Goal: Task Accomplishment & Management: Use online tool/utility

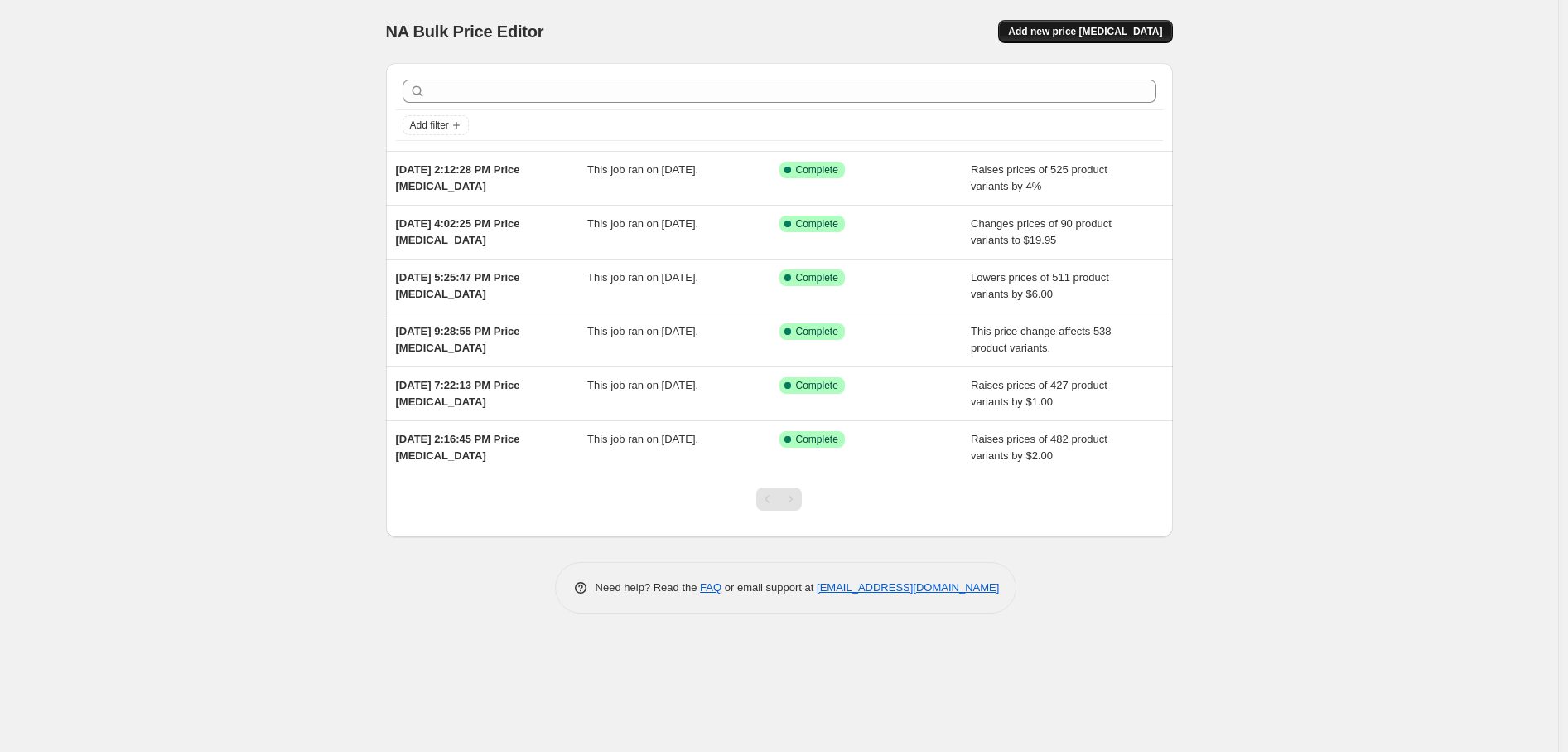
click at [1166, 34] on button "Add new price [MEDICAL_DATA]" at bounding box center [1085, 31] width 174 height 23
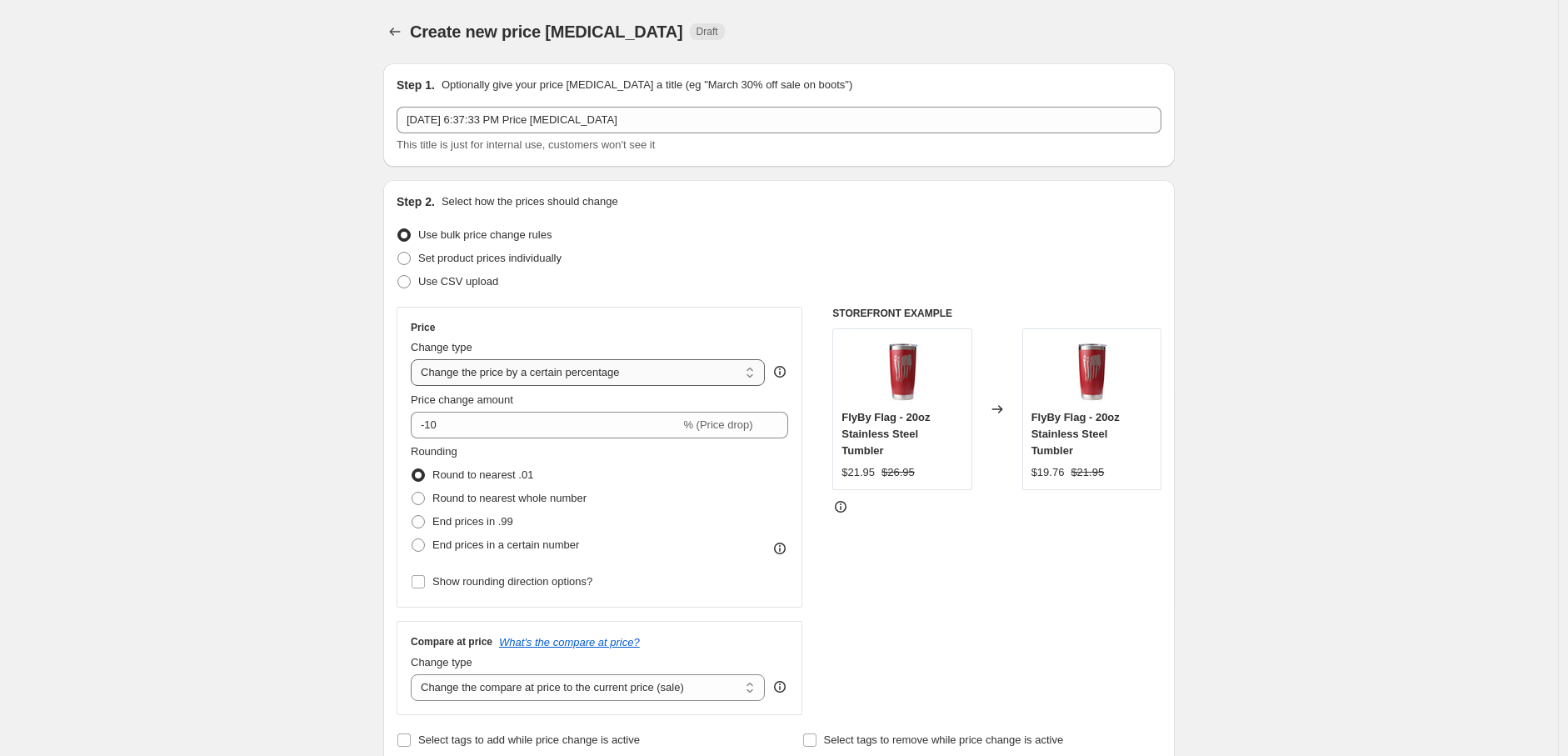
click at [487, 371] on select "Change the price to a certain amount Change the price by a certain amount Chang…" at bounding box center [588, 372] width 355 height 27
select select "to"
click at [415, 359] on select "Change the price to a certain amount Change the price by a certain amount Chang…" at bounding box center [588, 372] width 355 height 27
type input "80.00"
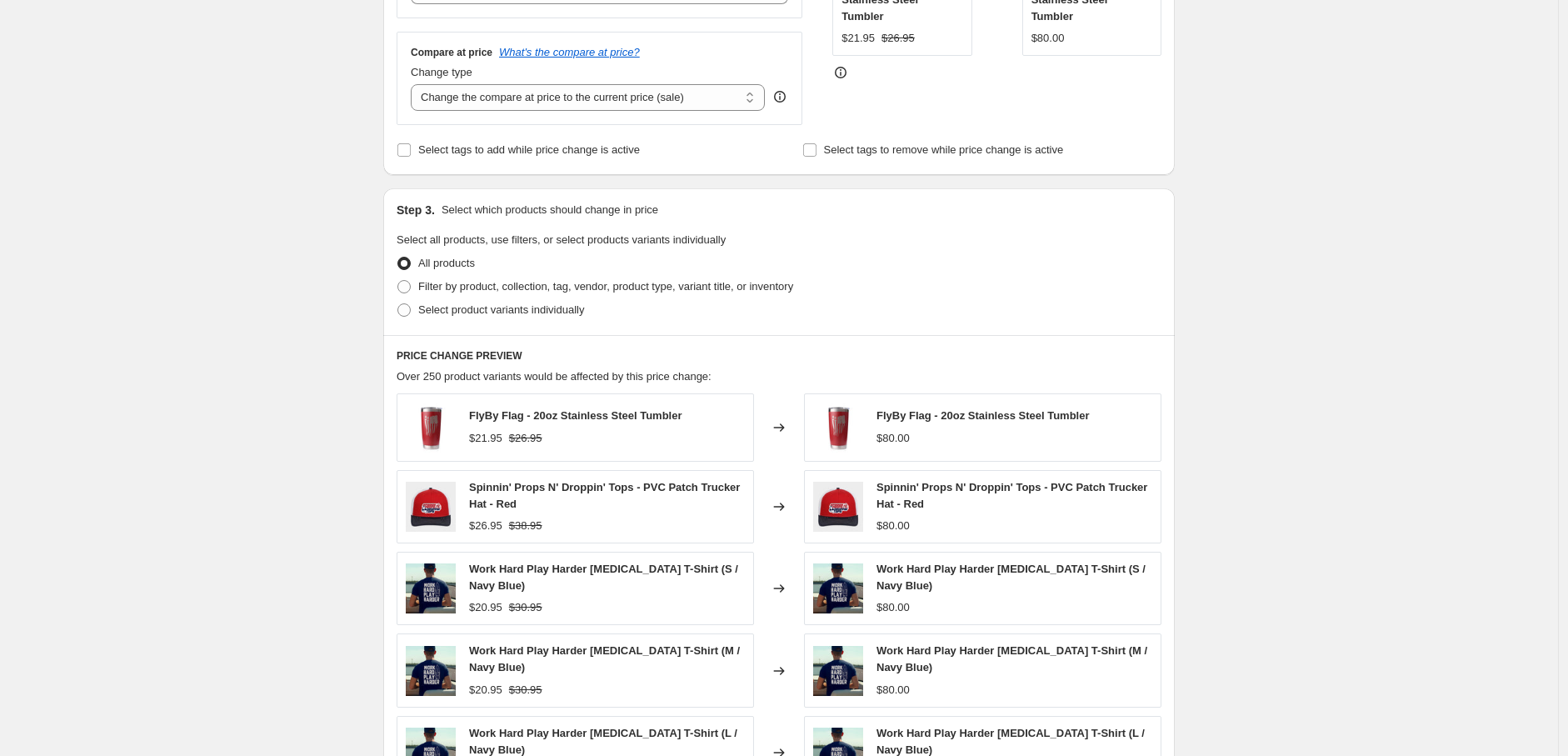
scroll to position [462, 0]
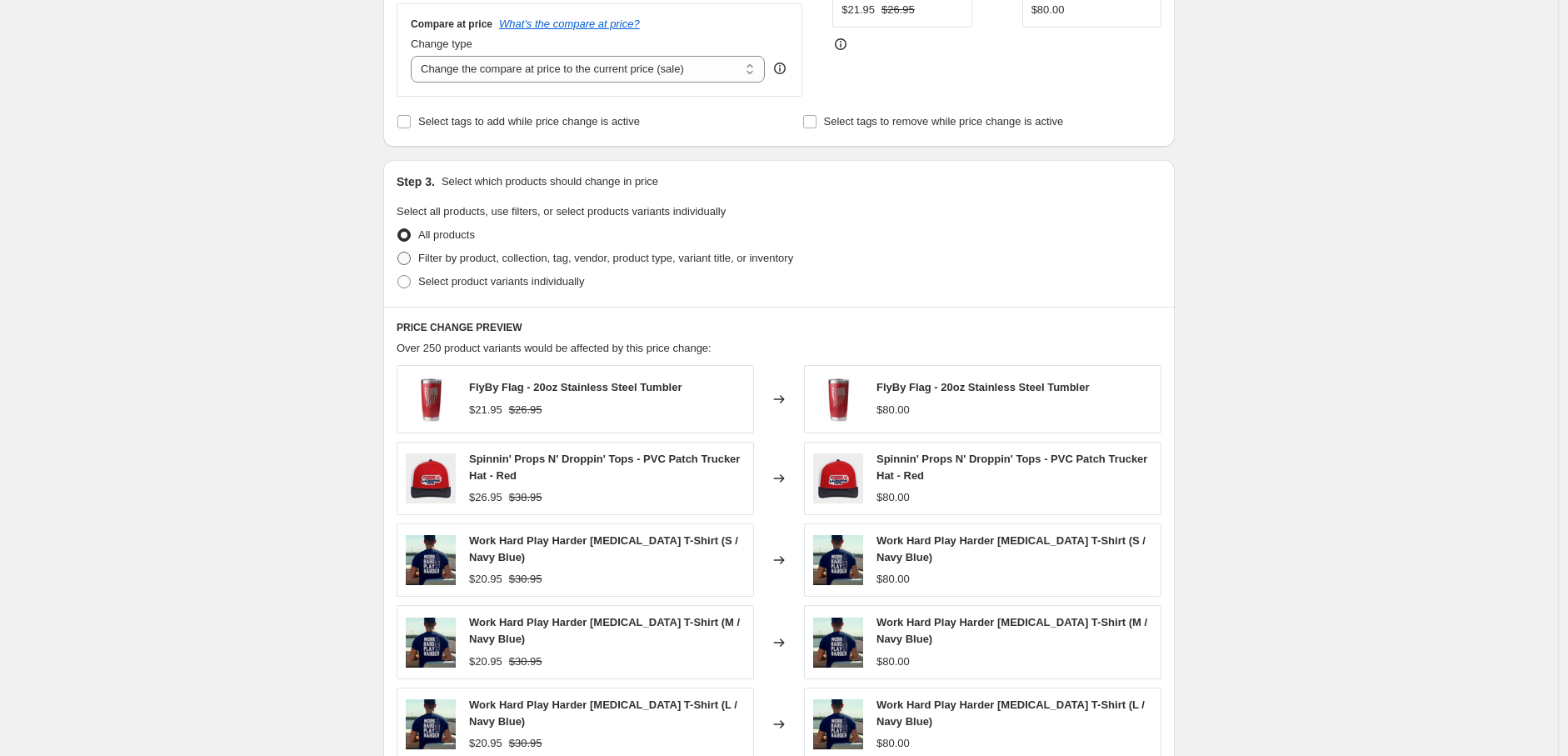
click at [412, 259] on span at bounding box center [403, 258] width 15 height 15
click at [398, 253] on input "Filter by product, collection, tag, vendor, product type, variant title, or inv…" at bounding box center [397, 252] width 1 height 1
radio input "true"
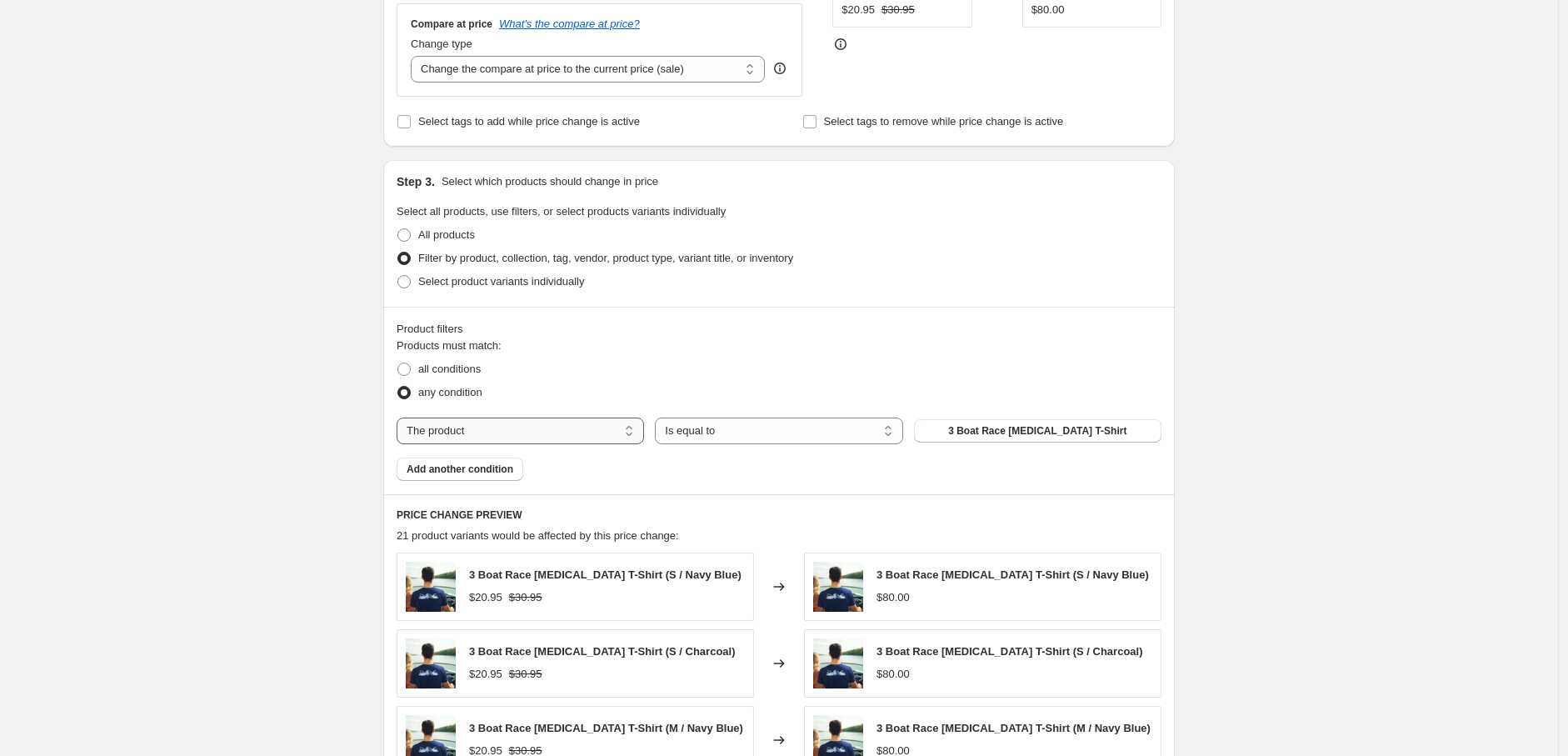
click at [605, 436] on select "The product The product's collection The product's tag The product's vendor The…" at bounding box center [520, 430] width 247 height 27
click at [722, 433] on select "Is equal to Is not equal to" at bounding box center [779, 430] width 247 height 27
click at [580, 430] on select "The product The product's collection The product's tag The product's vendor The…" at bounding box center [520, 430] width 247 height 27
select select "collection"
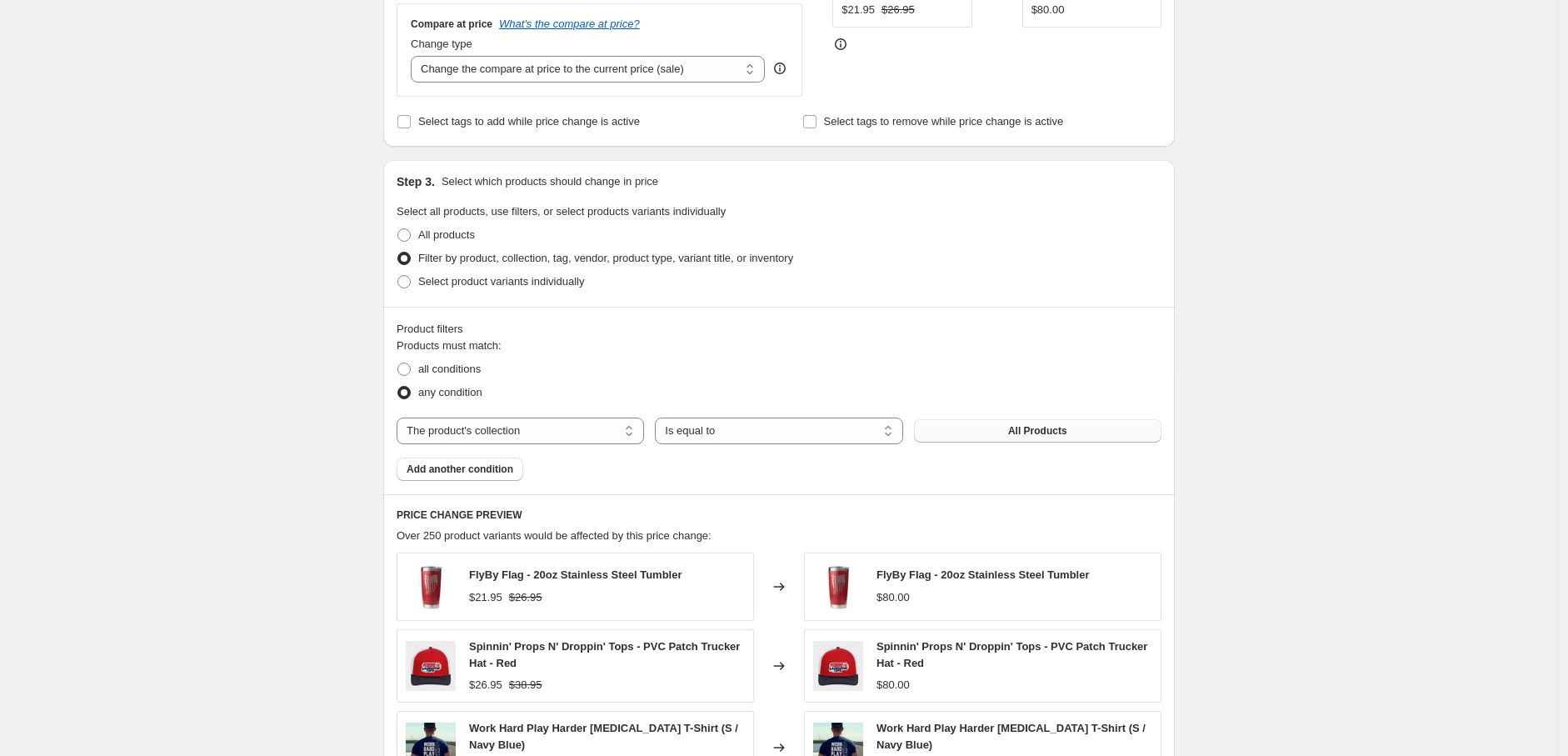
click at [1081, 436] on button "All Products" at bounding box center [1037, 430] width 247 height 24
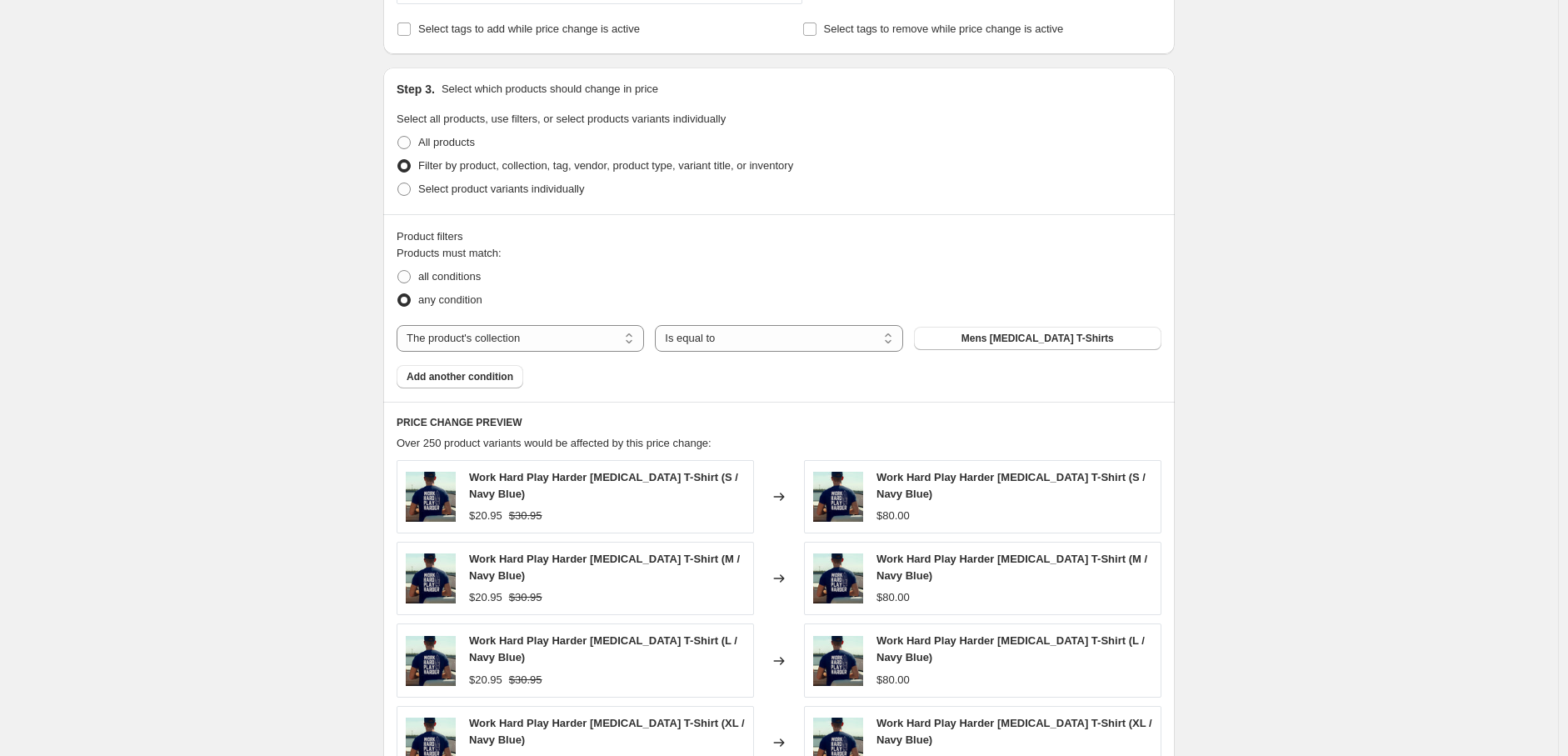
scroll to position [278, 0]
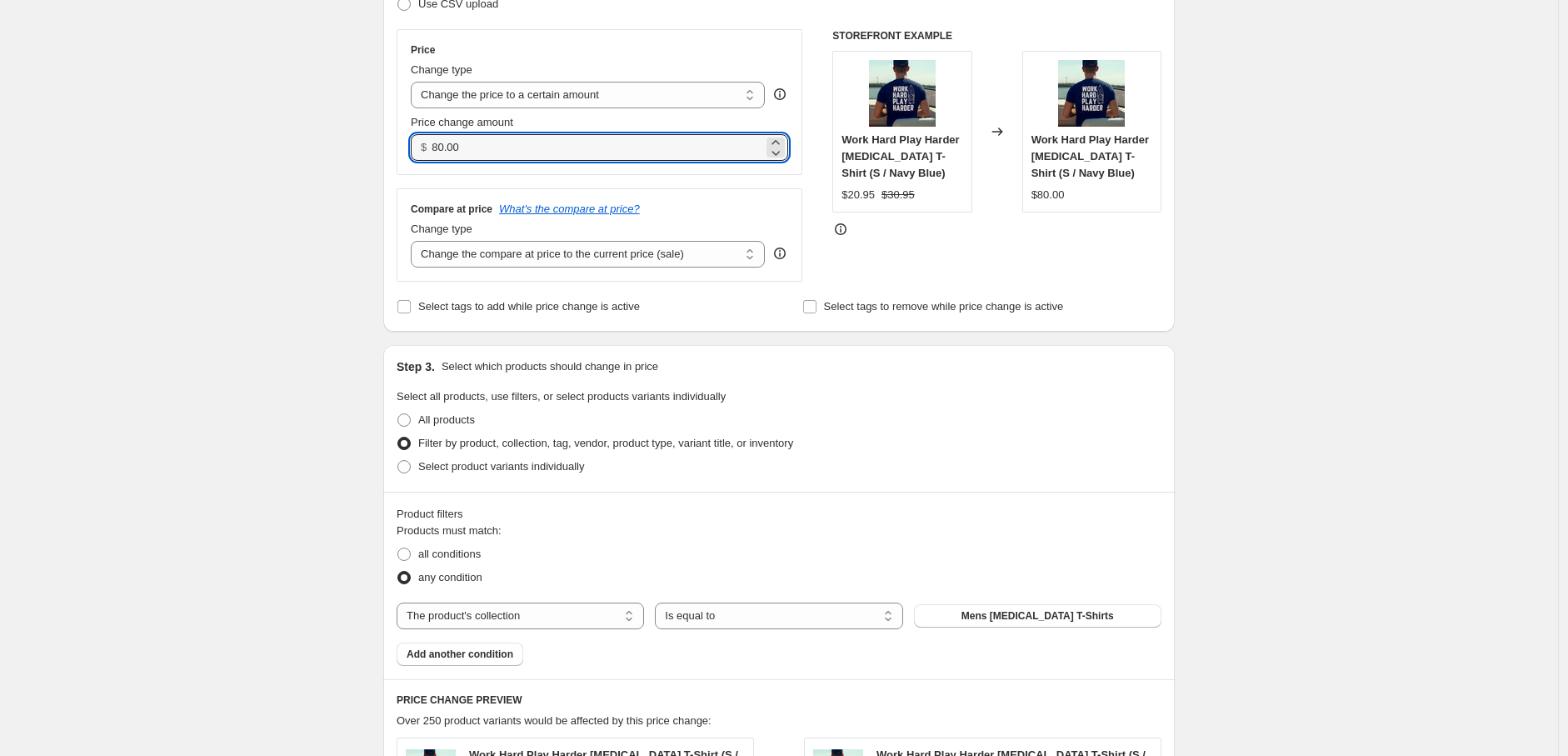
drag, startPoint x: 486, startPoint y: 149, endPoint x: 336, endPoint y: 152, distance: 150.0
click at [336, 152] on div "Create new price change job. This page is ready Create new price change job Dra…" at bounding box center [779, 584] width 1558 height 1725
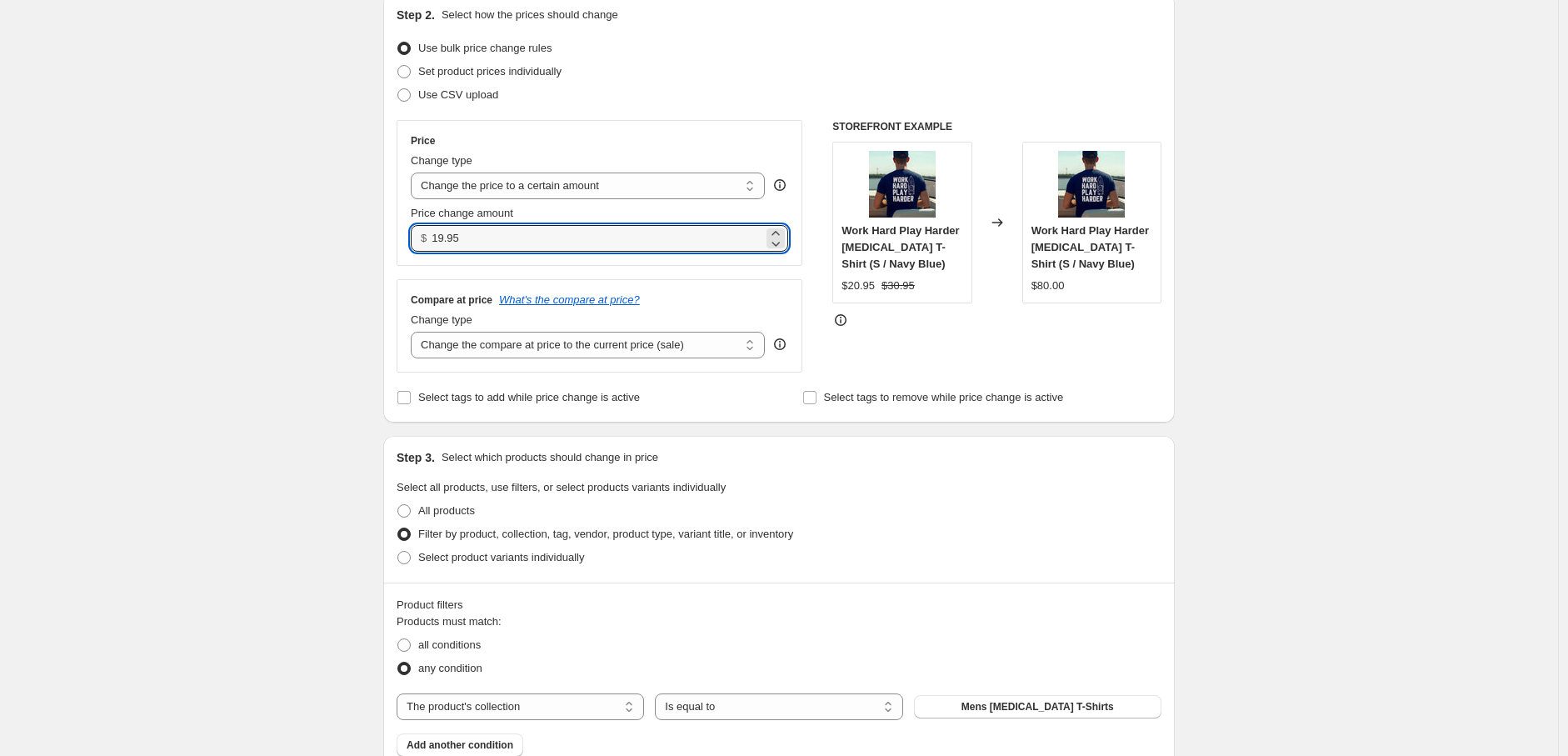
scroll to position [185, 0]
type input "19.95"
click at [698, 352] on select "Change the compare at price to the current price (sale) Change the compare at p…" at bounding box center [588, 347] width 355 height 27
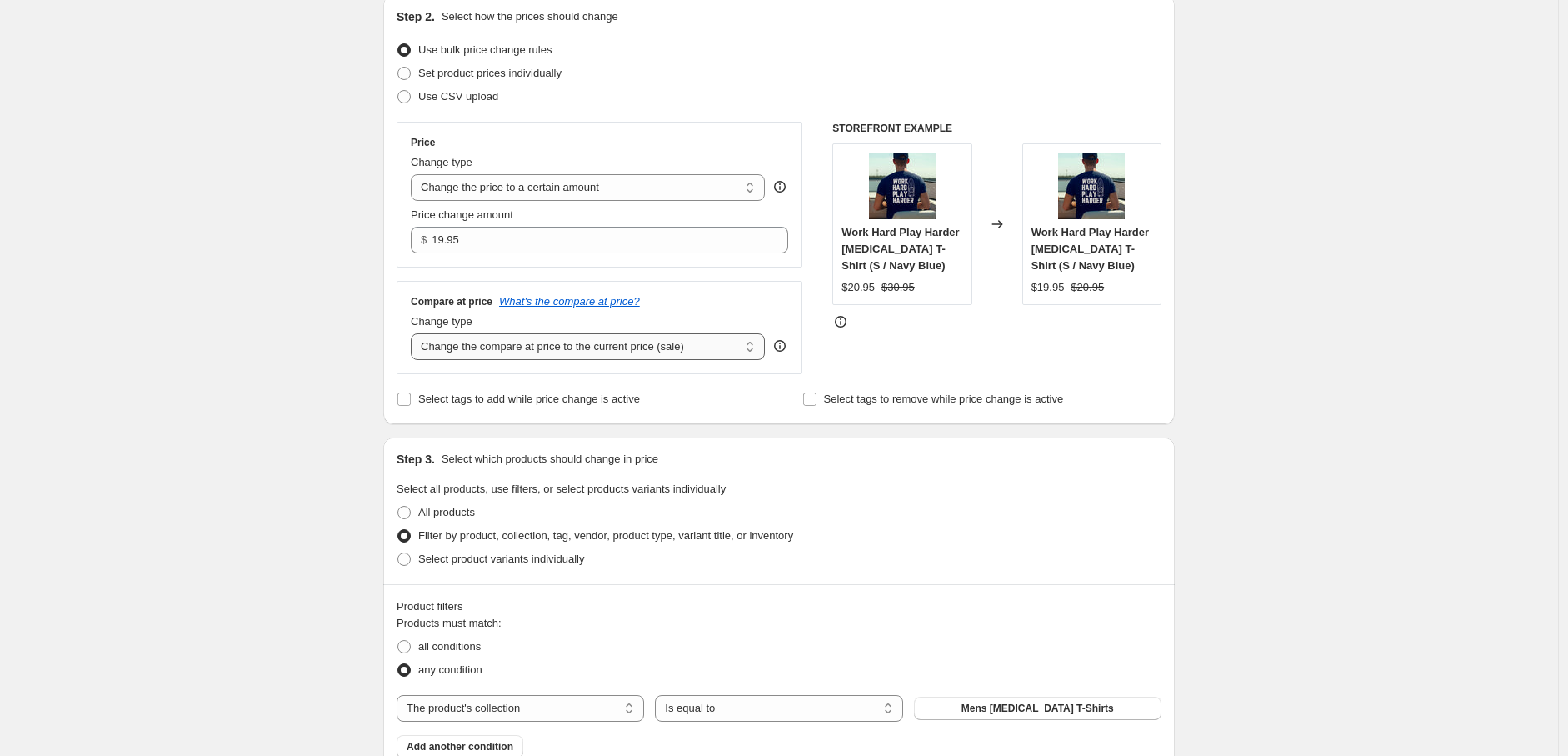
select select "to"
click at [415, 334] on select "Change the compare at price to the current price (sale) Change the compare at p…" at bounding box center [588, 347] width 355 height 27
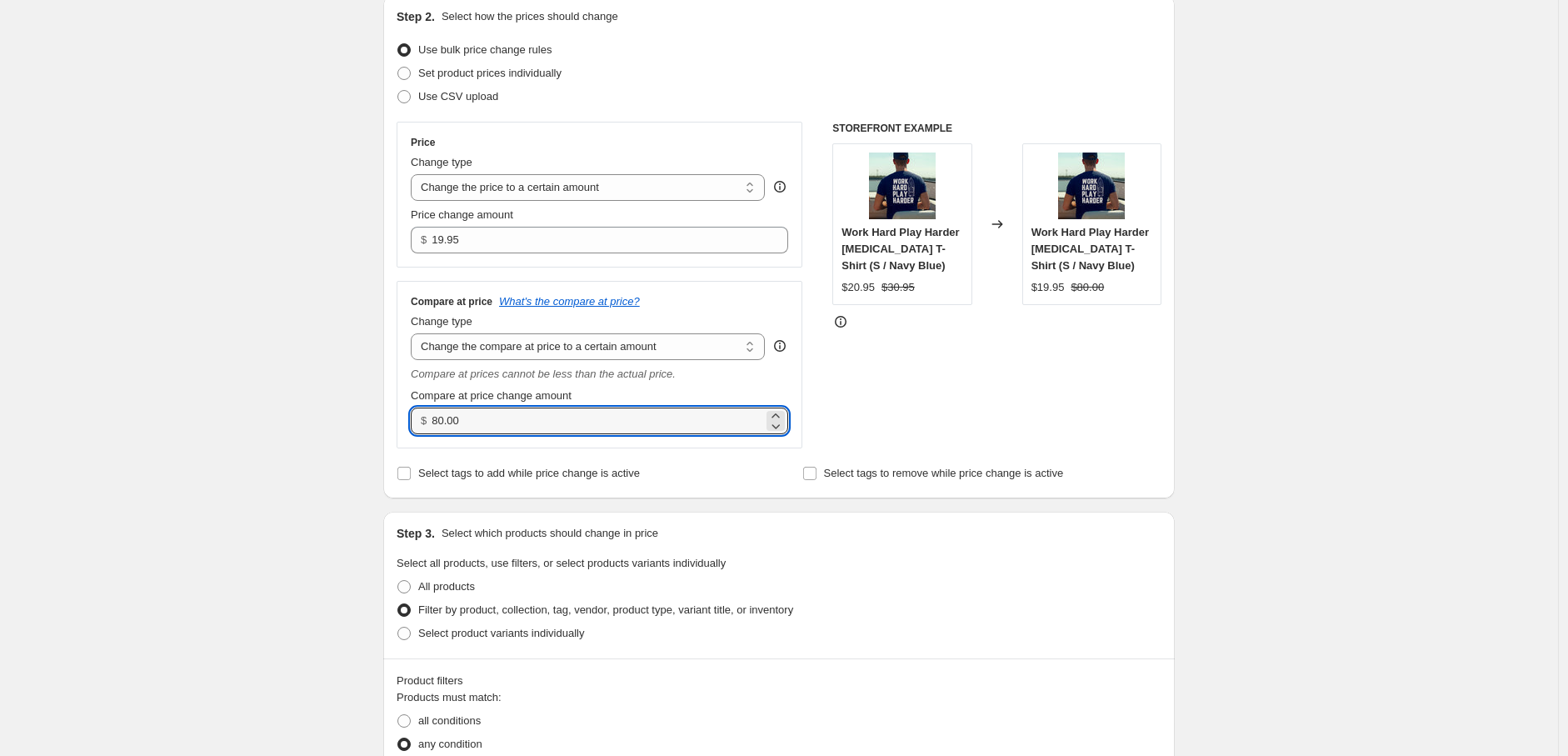
drag, startPoint x: 497, startPoint y: 432, endPoint x: 365, endPoint y: 425, distance: 132.2
click at [365, 425] on div "Create new price change job. This page is ready Create new price change job Dra…" at bounding box center [779, 714] width 1558 height 1798
type input "34.95"
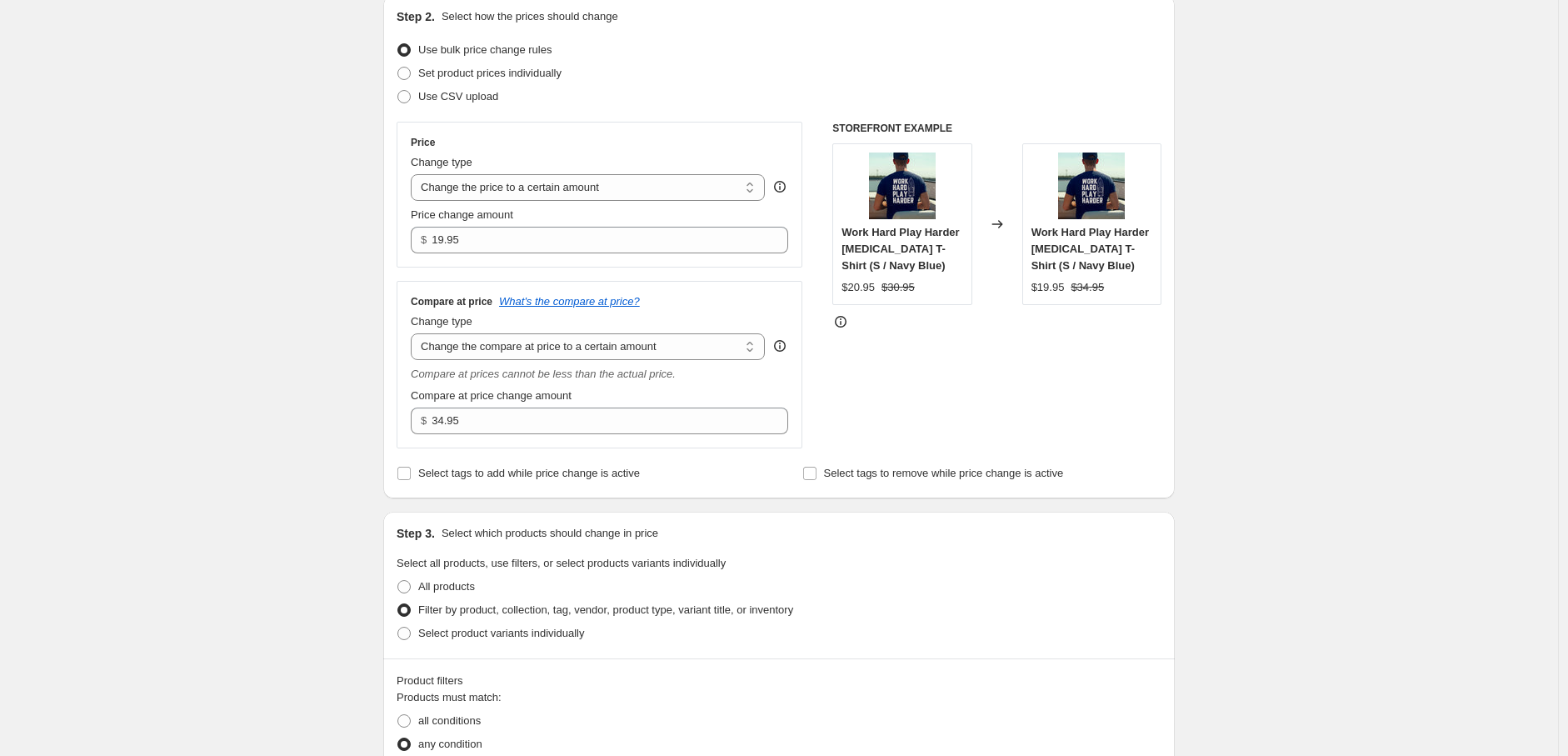
click at [1292, 484] on div "Create new price change job. This page is ready Create new price change job Dra…" at bounding box center [779, 714] width 1558 height 1798
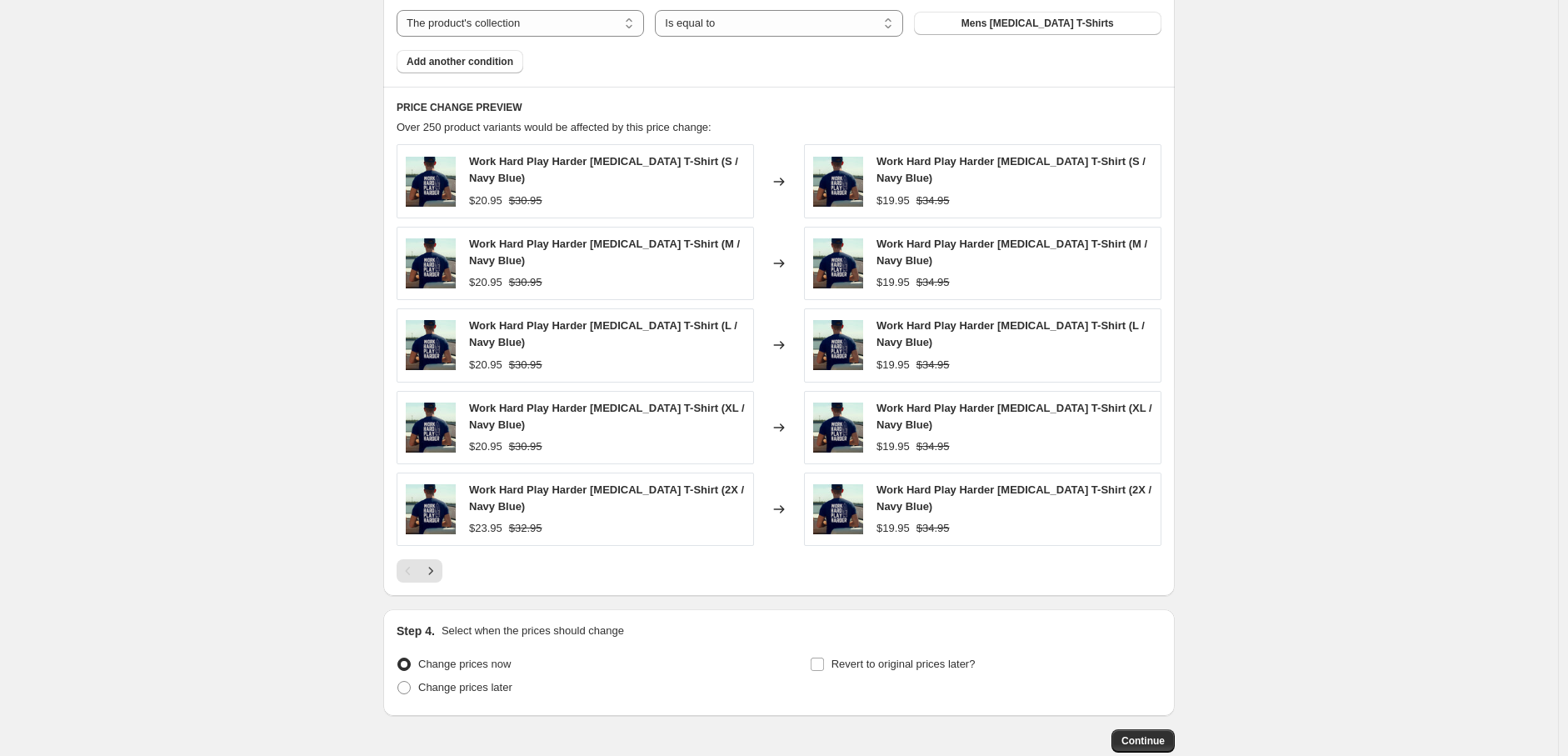
scroll to position [1044, 0]
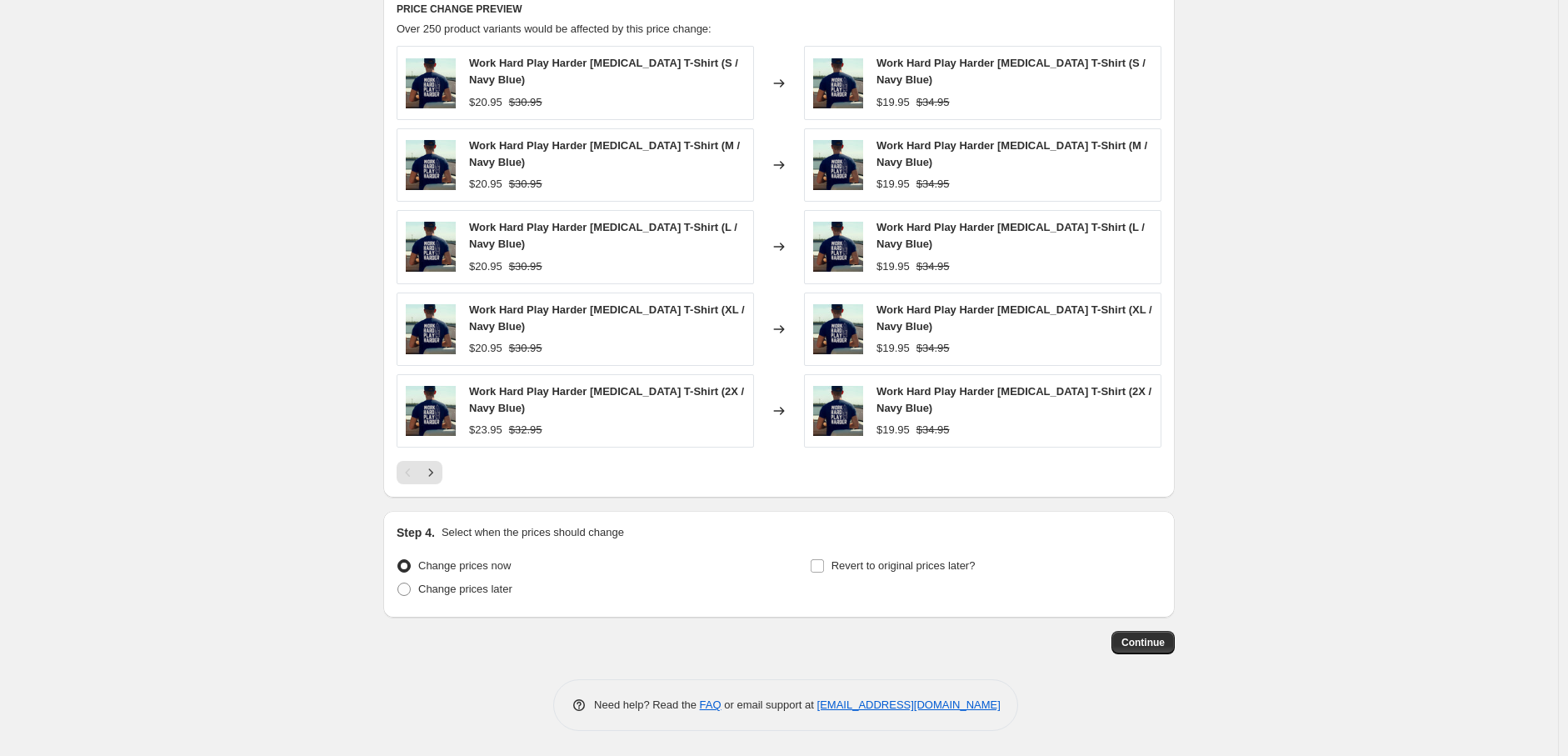
drag, startPoint x: 1165, startPoint y: 650, endPoint x: 1057, endPoint y: 543, distance: 152.0
click at [1135, 638] on span "Continue" at bounding box center [1144, 642] width 44 height 13
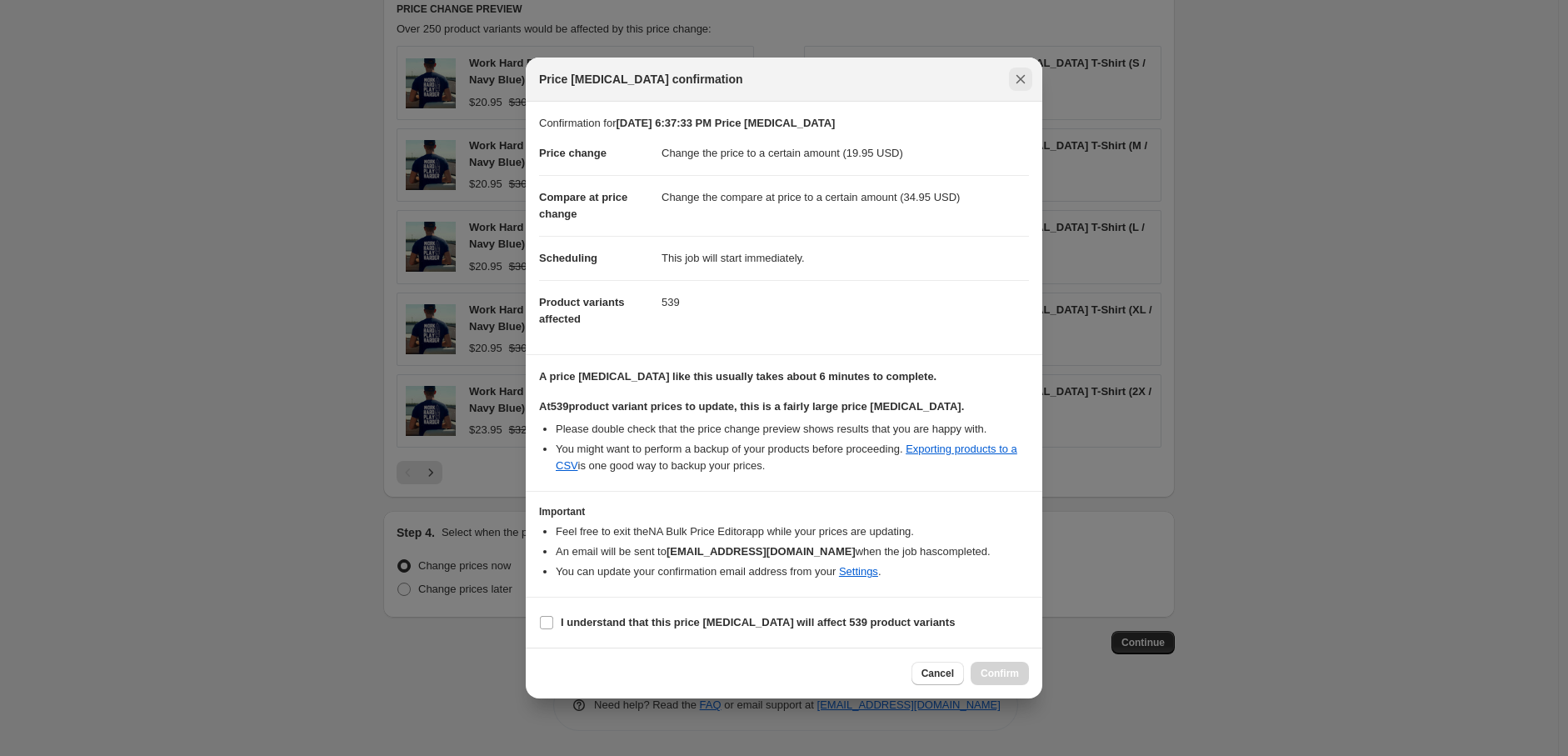
click at [1024, 86] on icon "Close" at bounding box center [1020, 78] width 17 height 17
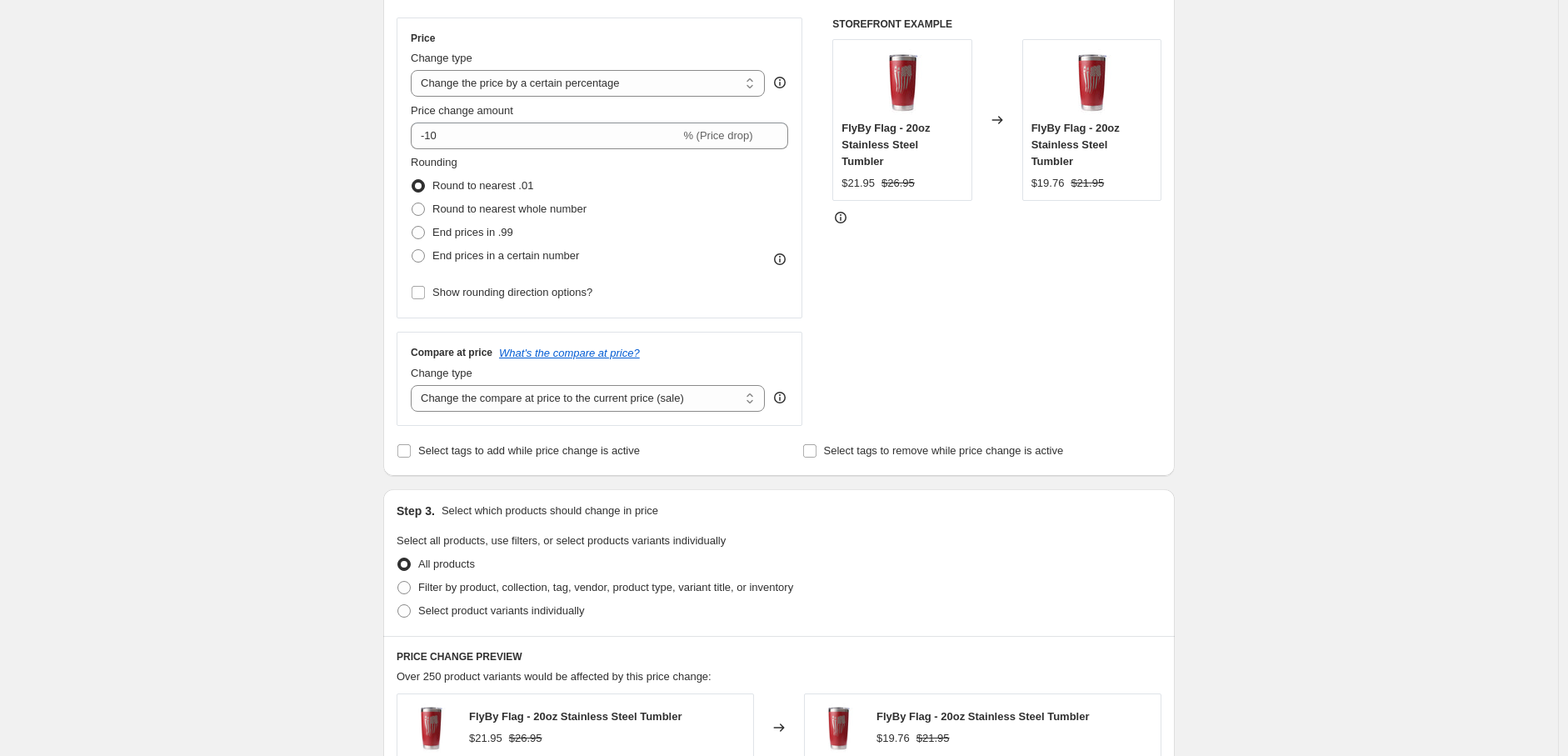
scroll to position [278, 0]
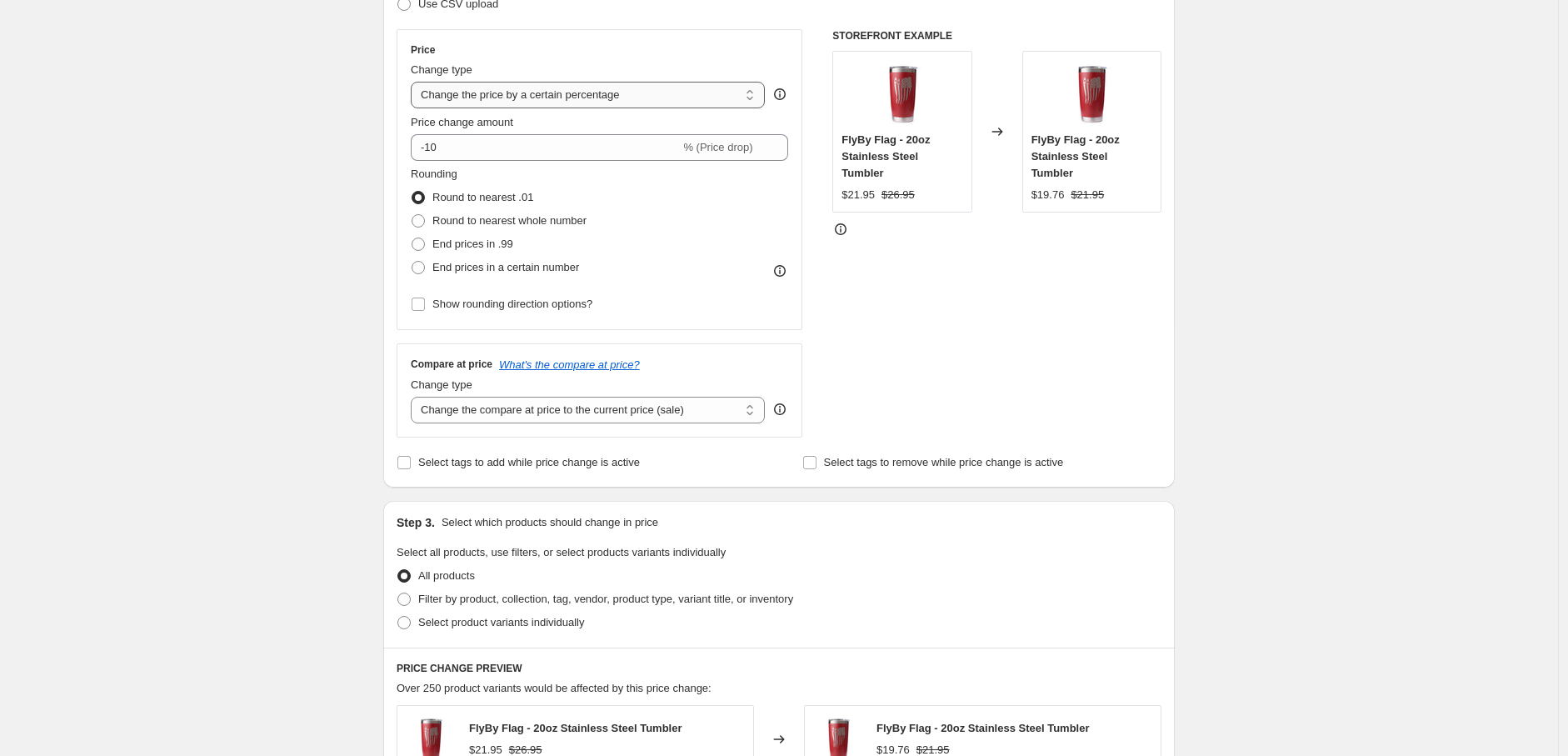
click at [679, 103] on select "Change the price to a certain amount Change the price by a certain amount Chang…" at bounding box center [588, 95] width 355 height 27
select select "to"
click at [415, 82] on select "Change the price to a certain amount Change the price by a certain amount Chang…" at bounding box center [588, 95] width 355 height 27
type input "80.00"
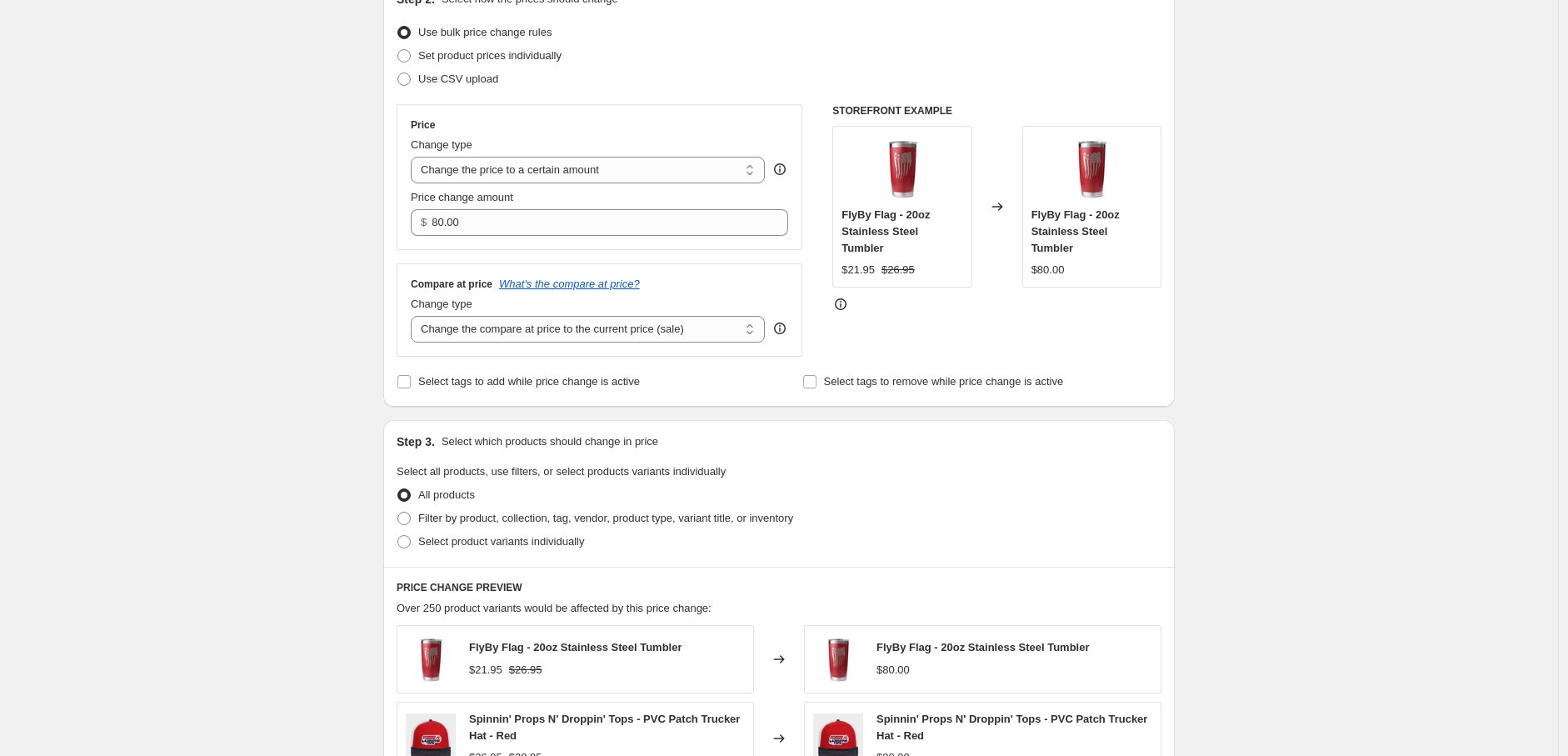
scroll to position [185, 0]
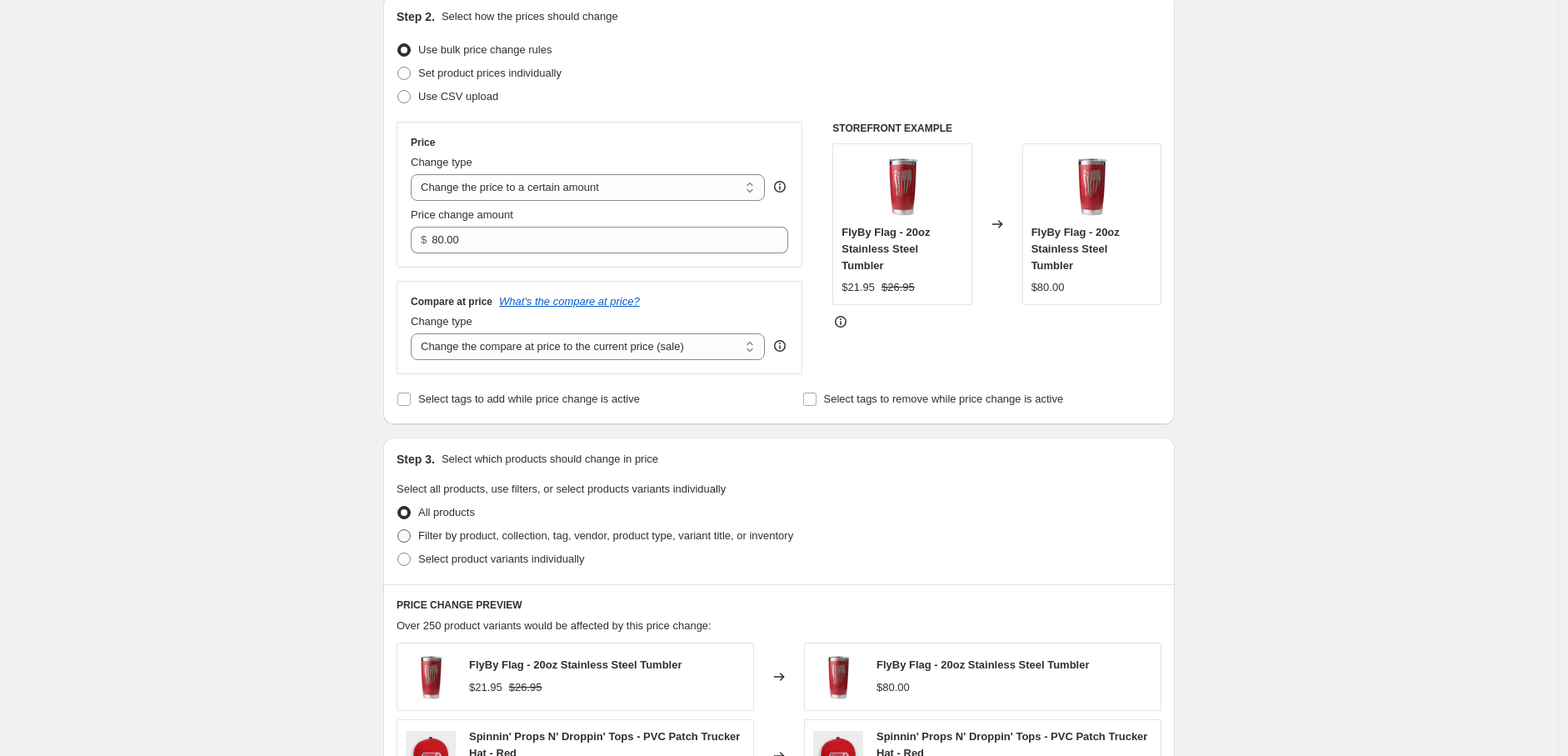
drag, startPoint x: 412, startPoint y: 533, endPoint x: 428, endPoint y: 533, distance: 16.0
click at [411, 531] on span at bounding box center [403, 535] width 13 height 13
click at [398, 530] on input "Filter by product, collection, tag, vendor, product type, variant title, or inv…" at bounding box center [397, 529] width 1 height 1
radio input "true"
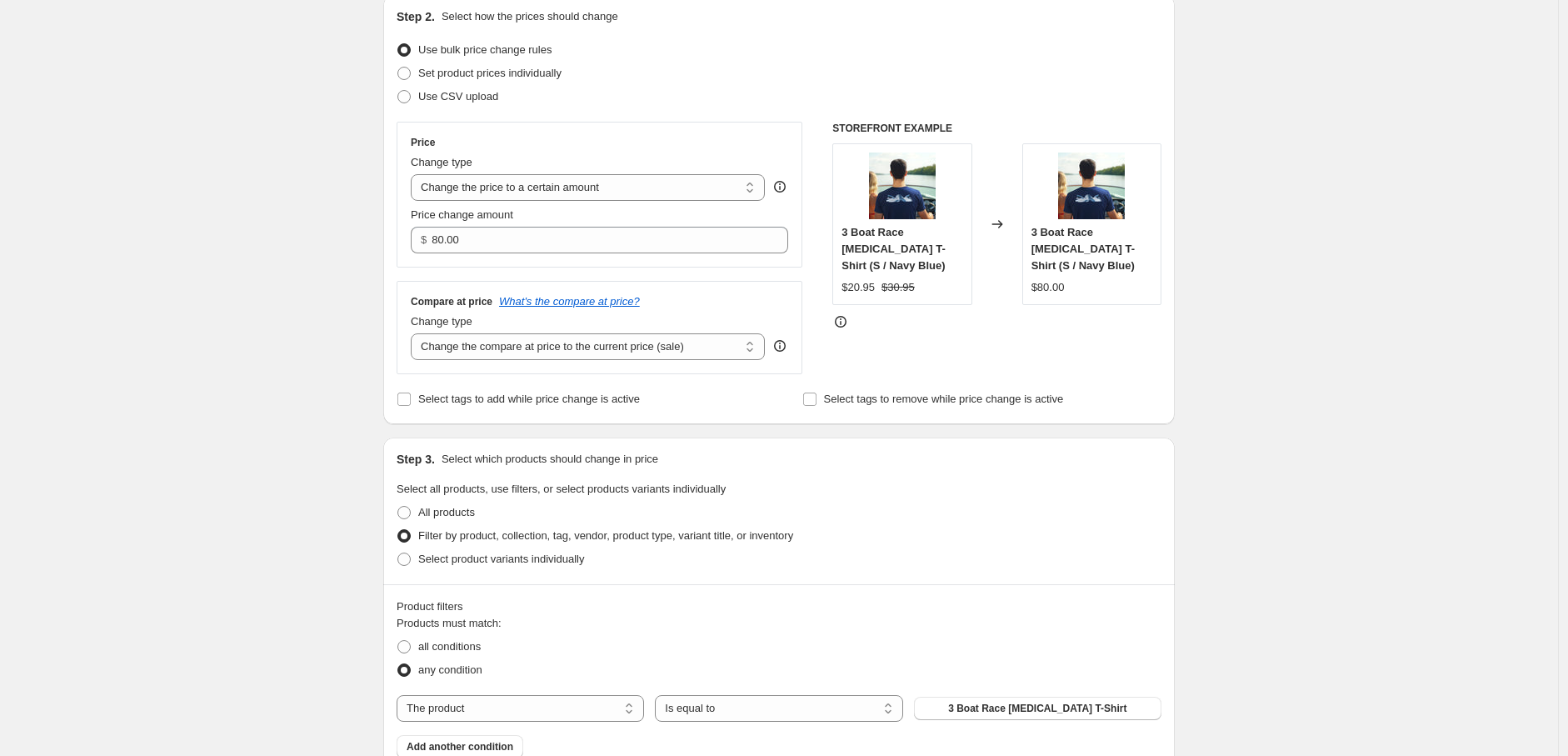
scroll to position [555, 0]
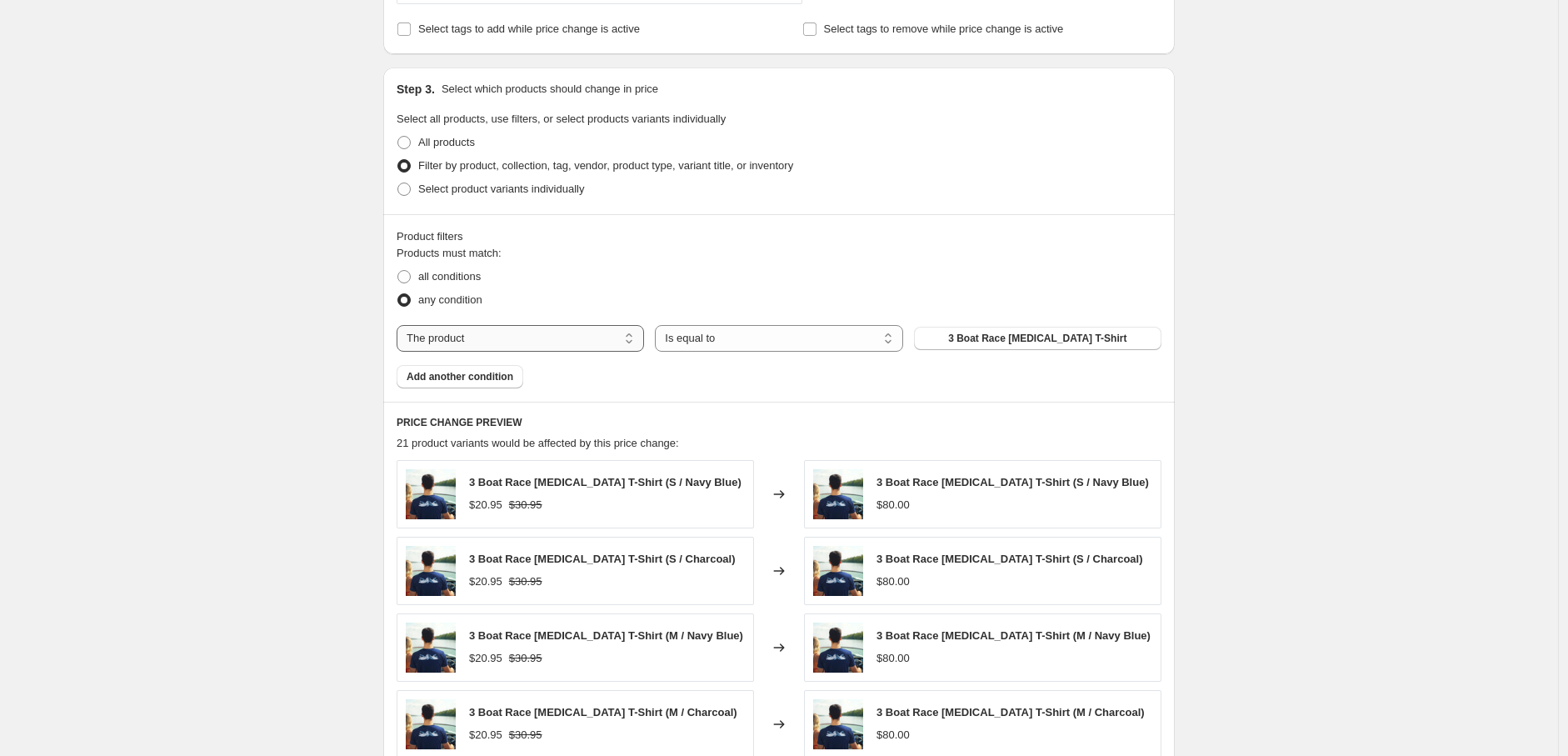
click at [628, 337] on select "The product The product's collection The product's tag The product's vendor The…" at bounding box center [520, 338] width 247 height 27
select select "collection"
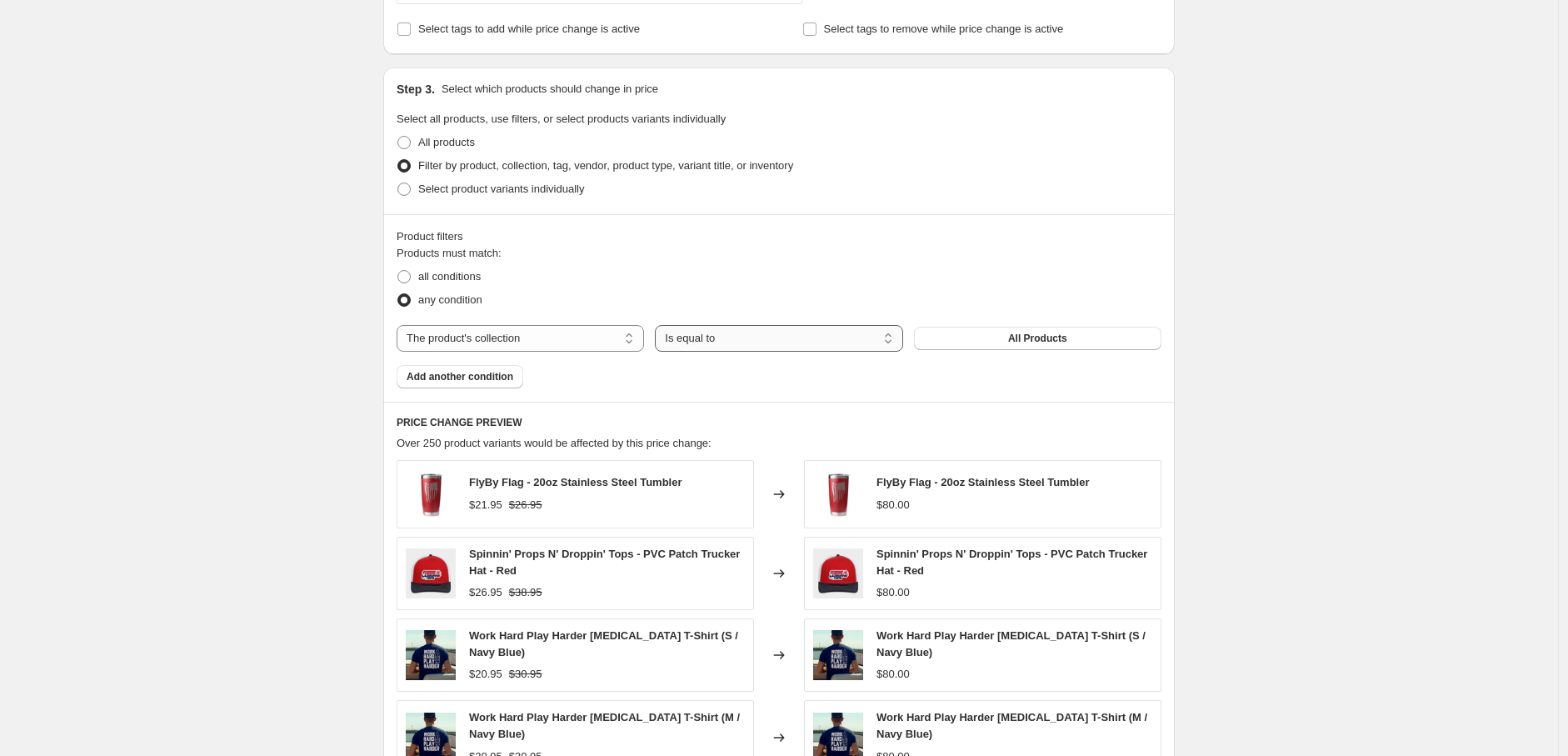
click at [743, 346] on select "Is equal to Is not equal to" at bounding box center [779, 338] width 247 height 27
click at [1117, 342] on button "All Products" at bounding box center [1037, 338] width 247 height 24
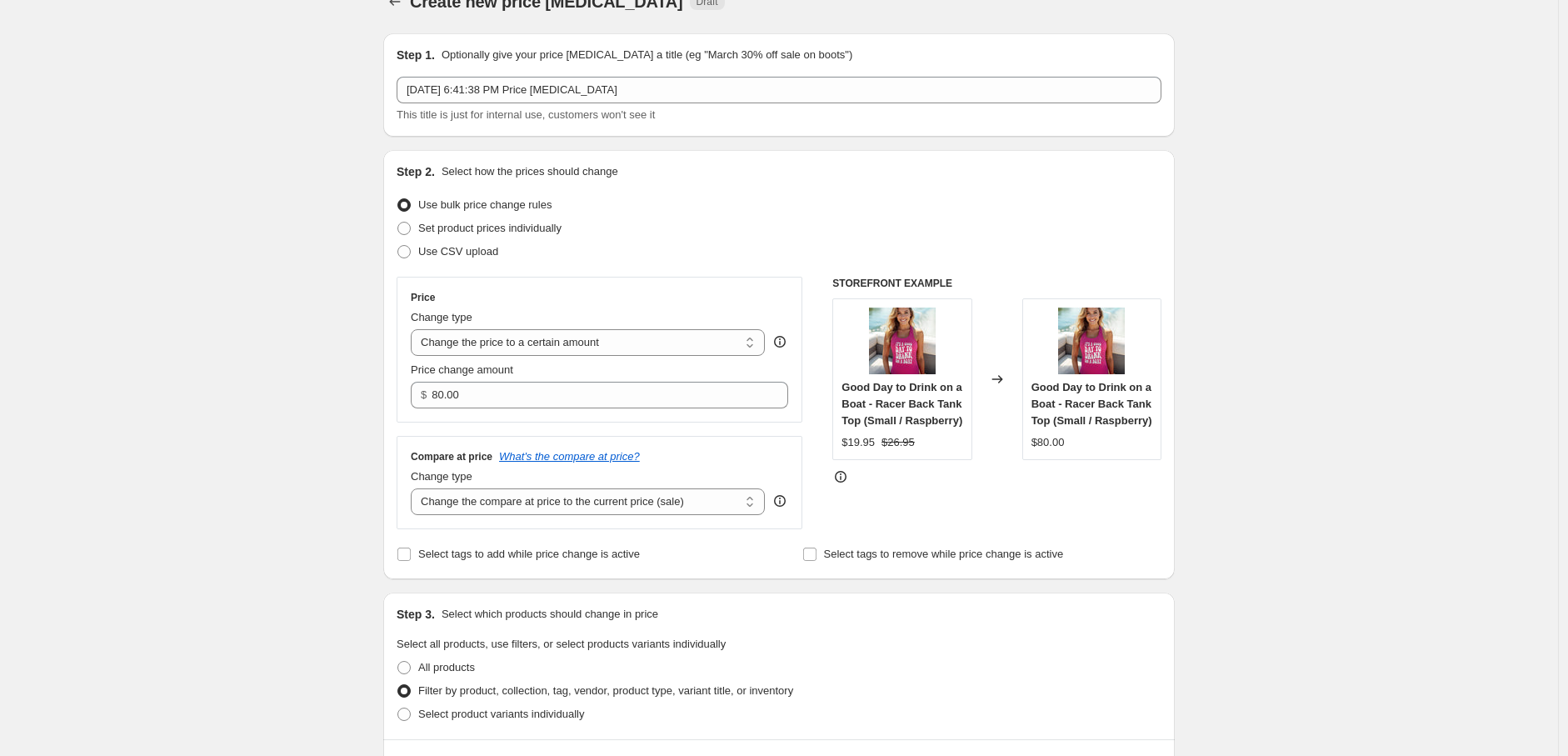
scroll to position [0, 0]
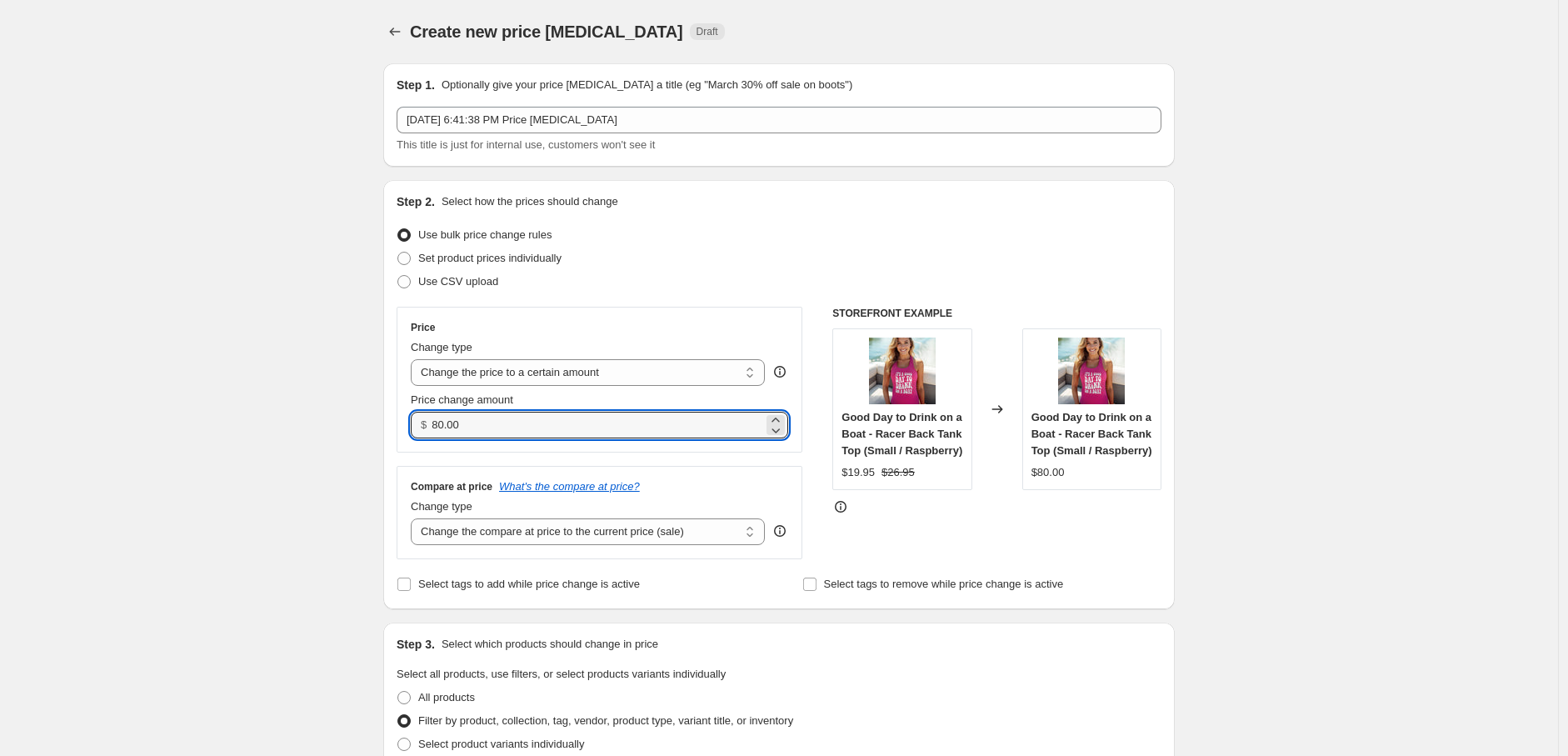
drag, startPoint x: 544, startPoint y: 427, endPoint x: 358, endPoint y: 435, distance: 186.2
type input "17.95"
click at [614, 541] on select "Change the compare at price to the current price (sale) Change the compare at p…" at bounding box center [588, 531] width 355 height 27
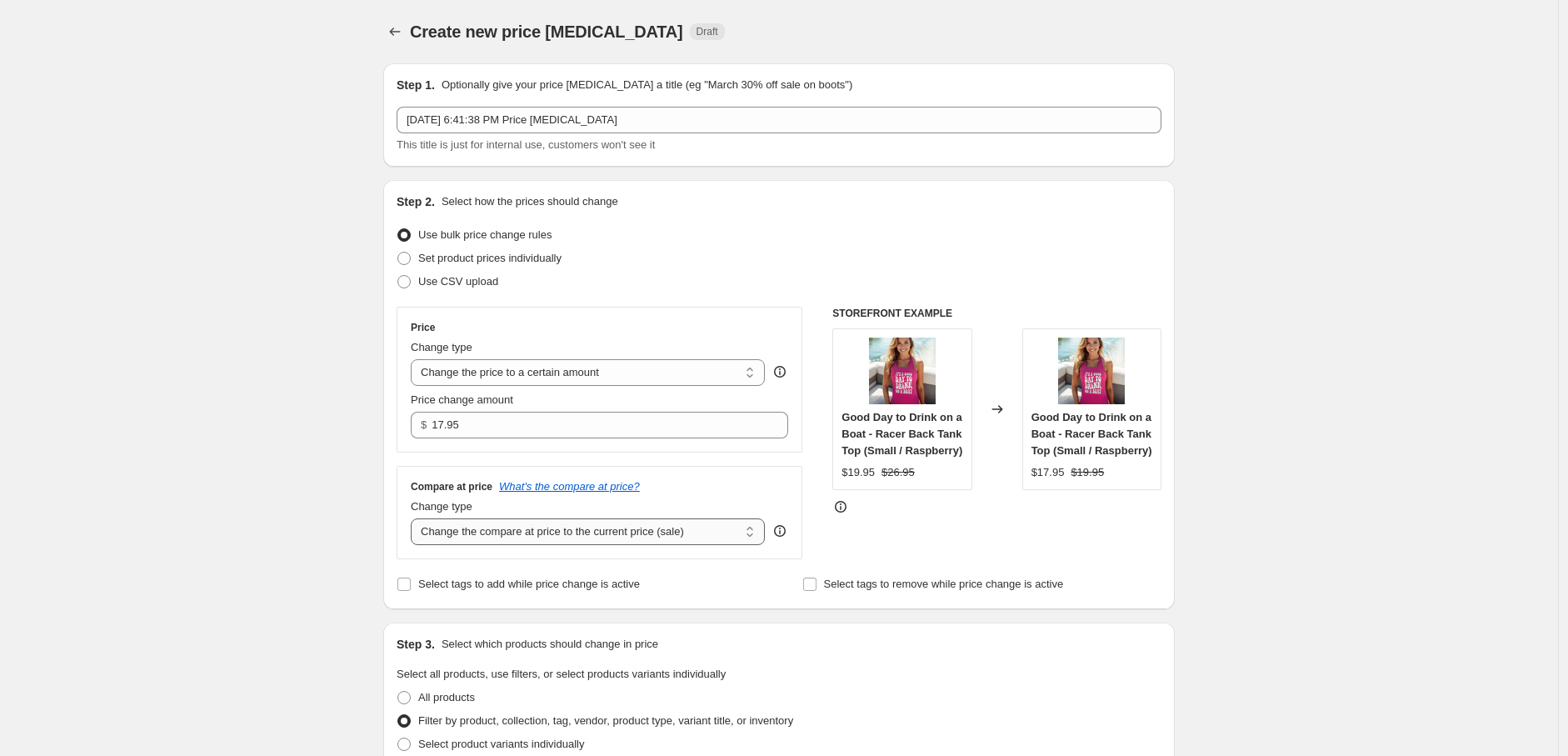
select select "to"
click at [415, 520] on select "Change the compare at price to the current price (sale) Change the compare at p…" at bounding box center [588, 531] width 355 height 27
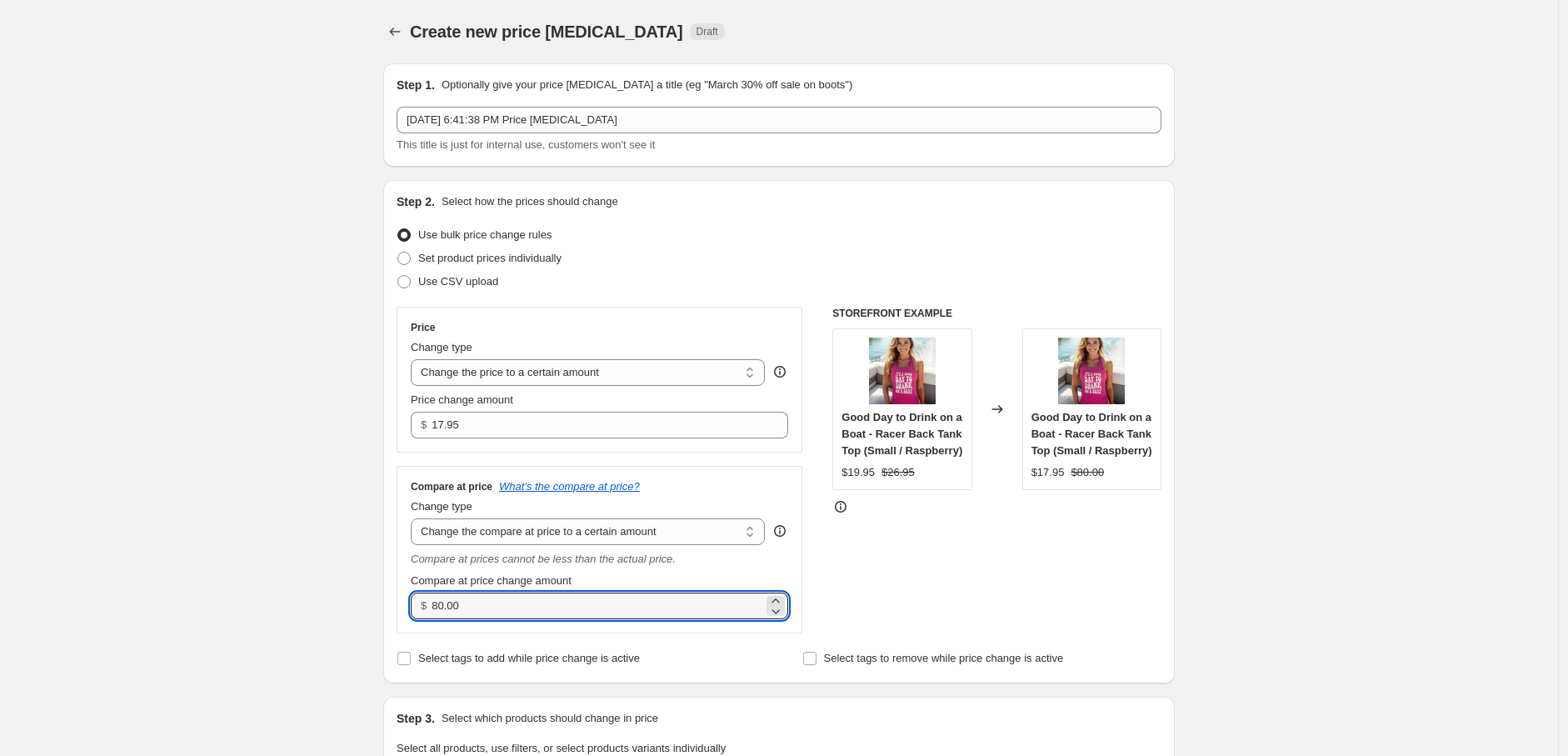
drag, startPoint x: 498, startPoint y: 608, endPoint x: 369, endPoint y: 617, distance: 129.3
click at [950, 628] on div "STOREFRONT EXAMPLE Good Day to Drink on a Boat - Racer Back Tank Top (Small / R…" at bounding box center [997, 469] width 329 height 327
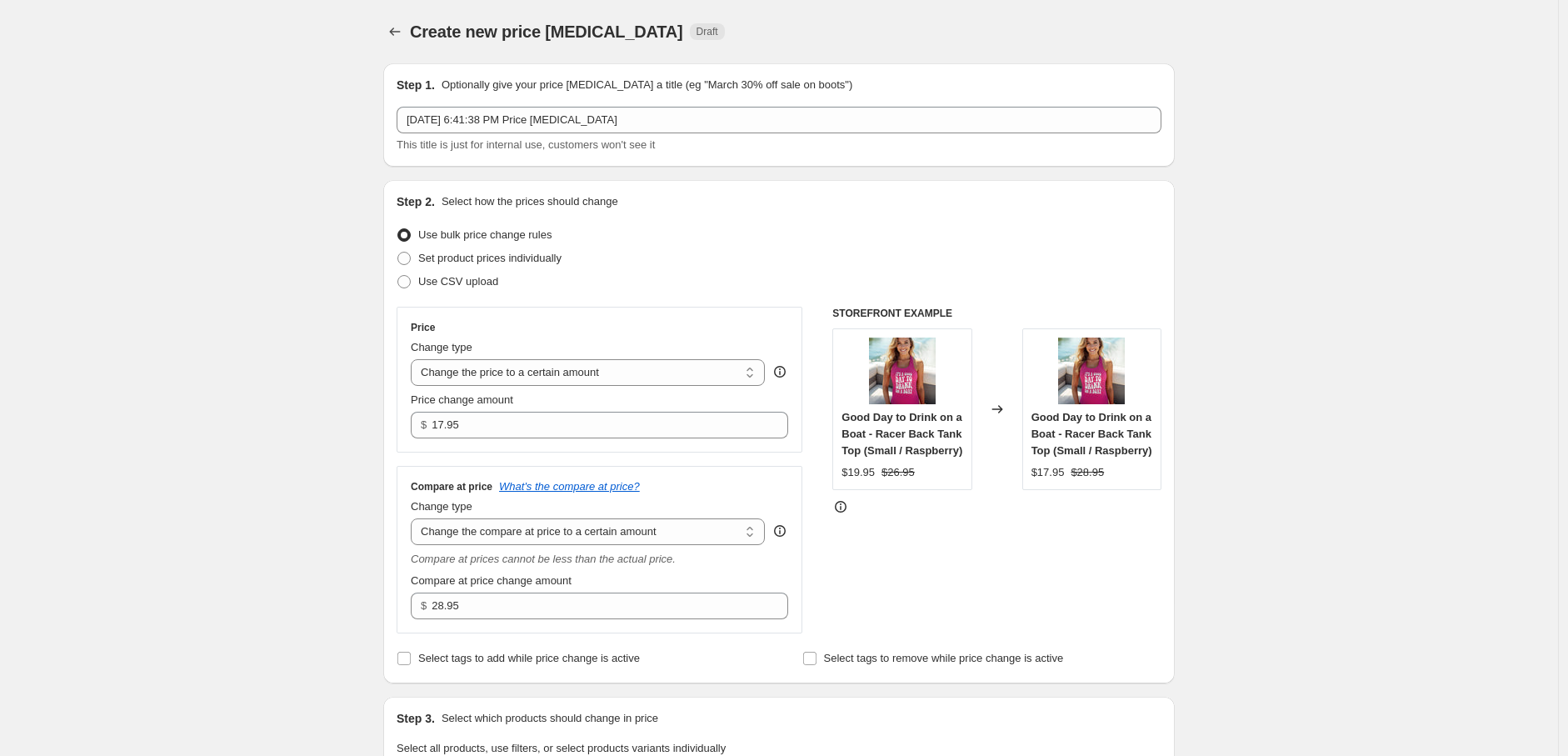
click at [896, 605] on div "STOREFRONT EXAMPLE Good Day to Drink on a Boat - Racer Back Tank Top (Small / R…" at bounding box center [997, 469] width 329 height 327
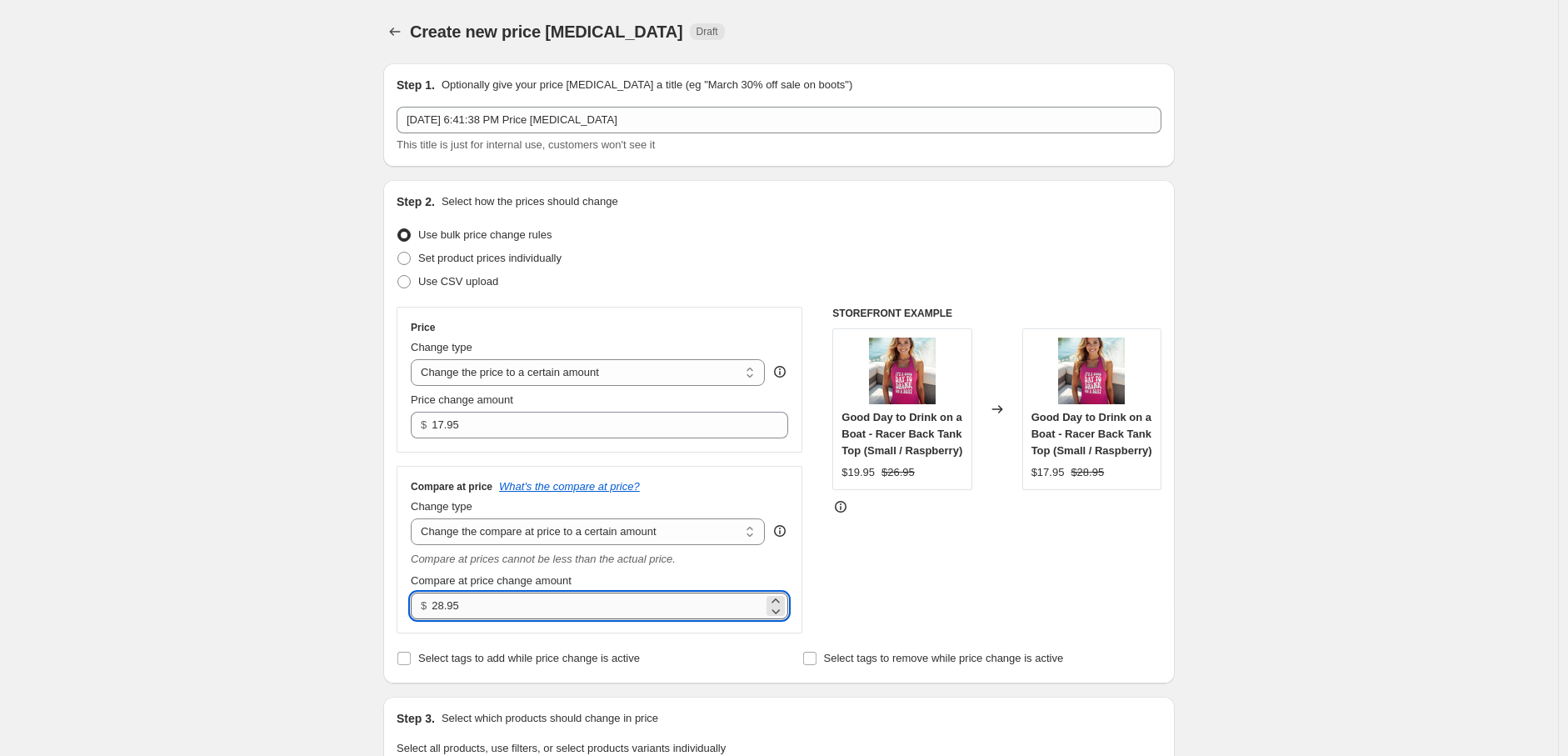
click at [443, 604] on input "28.95" at bounding box center [598, 605] width 331 height 27
click at [444, 610] on input "28.95" at bounding box center [598, 605] width 331 height 27
click at [445, 605] on input "28.95" at bounding box center [598, 605] width 331 height 27
type input "29.95"
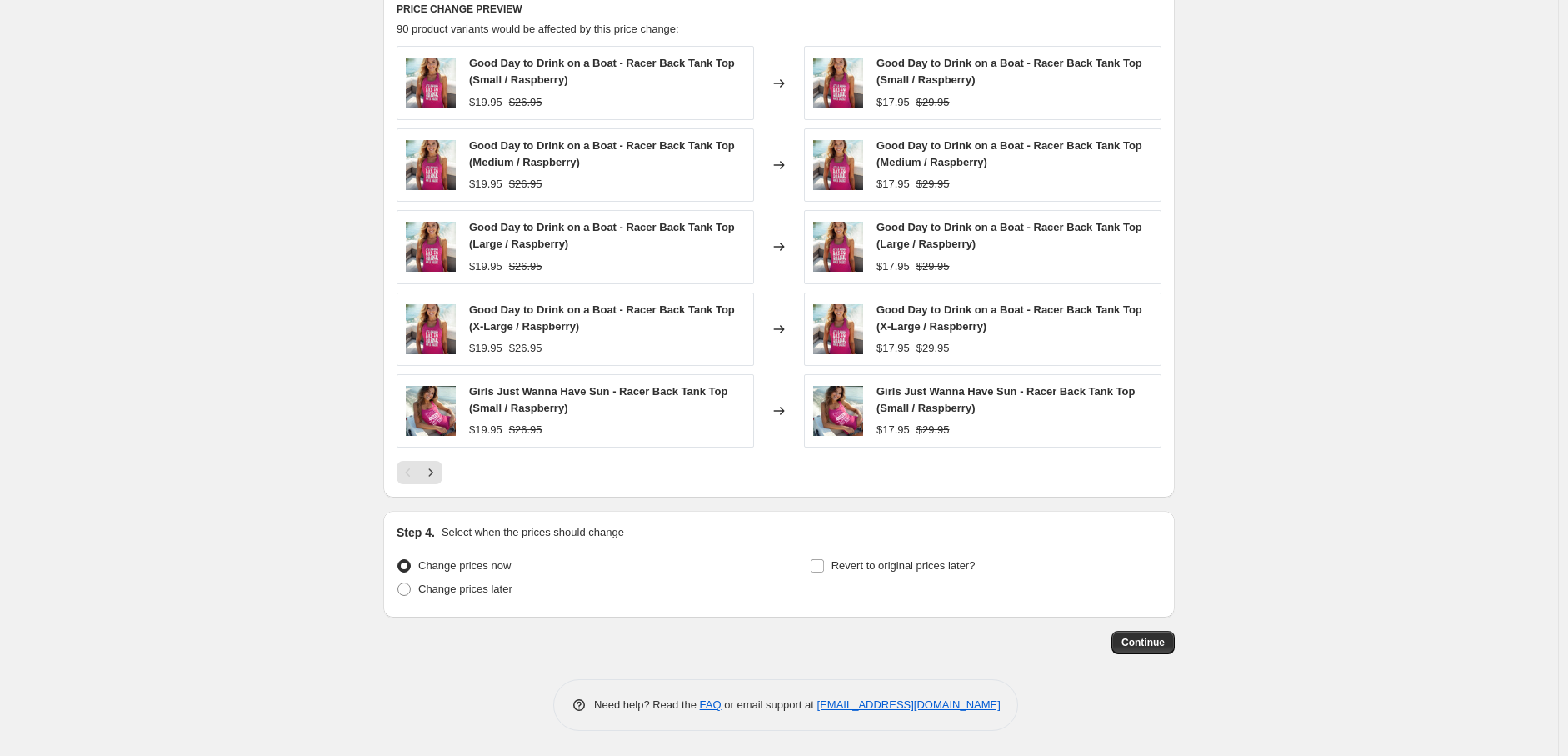
scroll to position [1044, 0]
click at [1164, 649] on span "Continue" at bounding box center [1144, 642] width 44 height 13
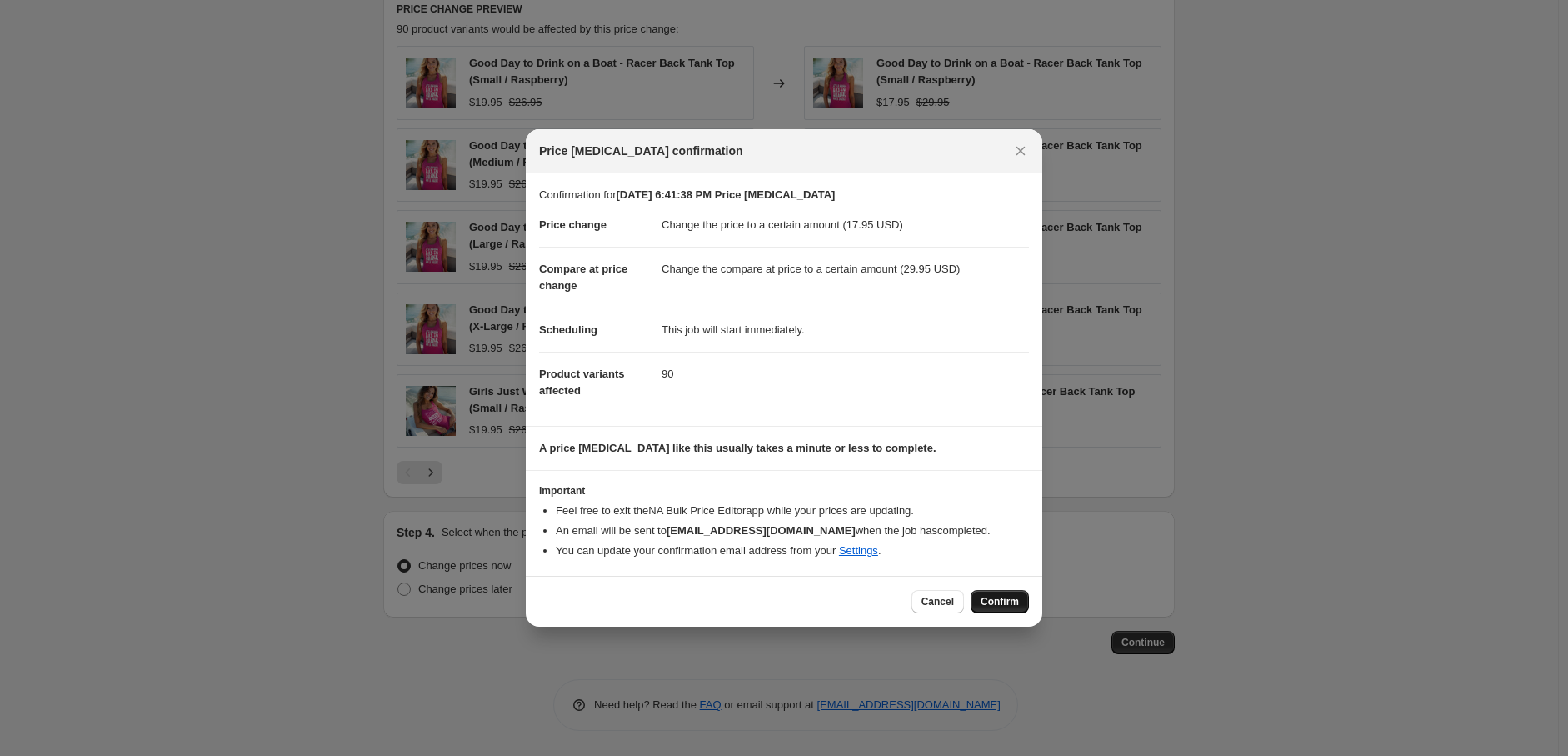
click at [1008, 599] on span "Confirm" at bounding box center [1000, 601] width 38 height 13
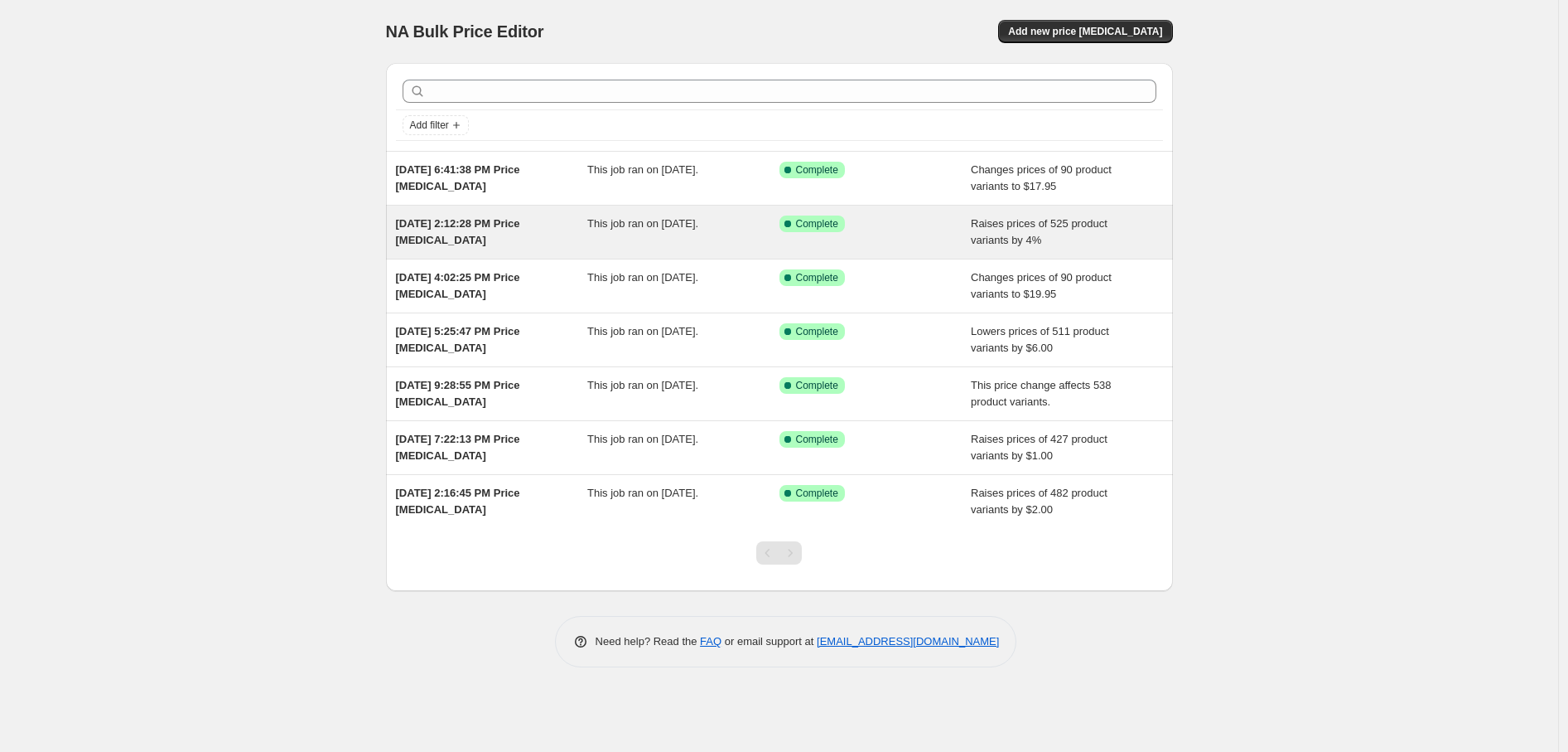
click at [487, 231] on span "[DATE] 2:12:28 PM Price [MEDICAL_DATA]" at bounding box center [457, 231] width 124 height 29
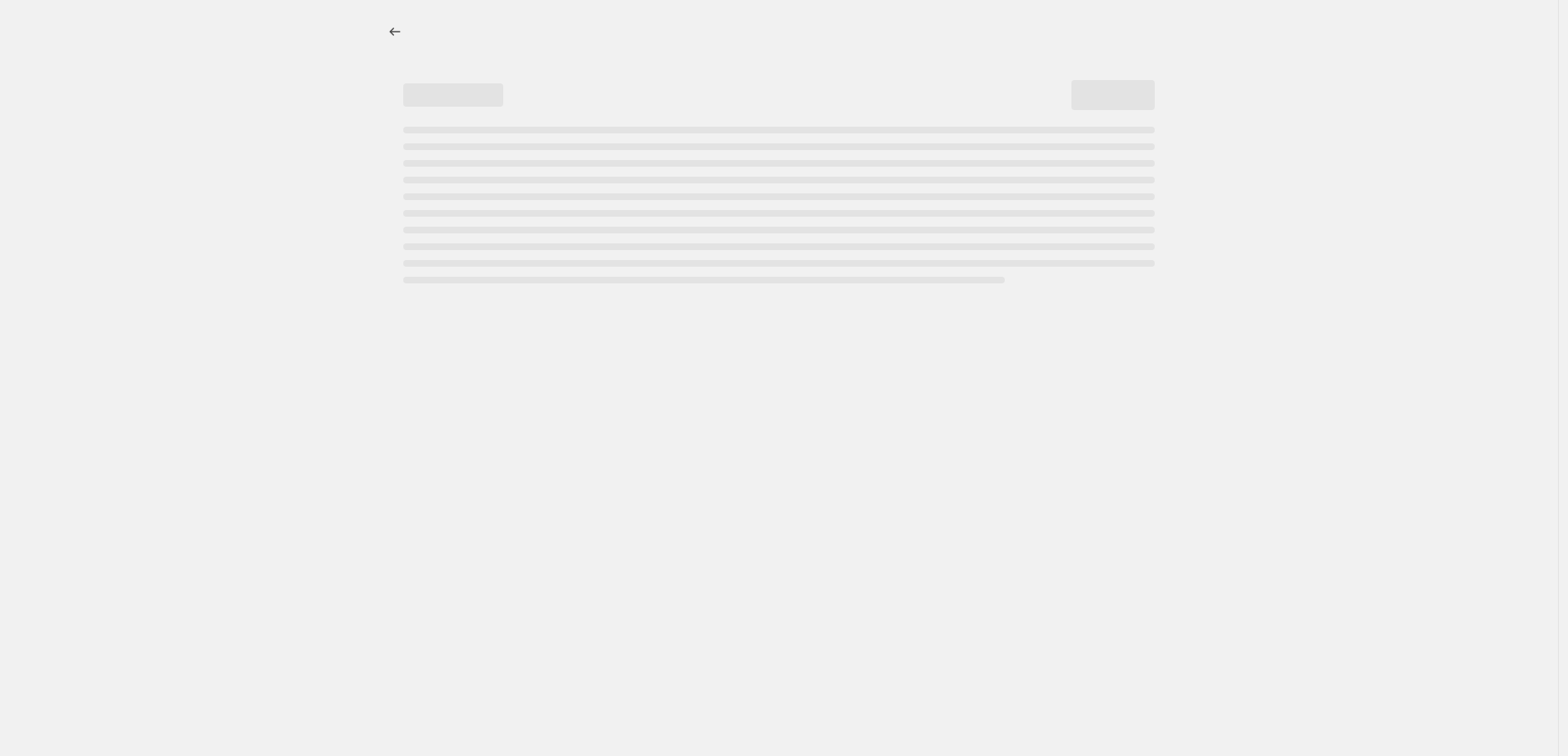
select select "percentage"
select select "no_change"
select select "collection"
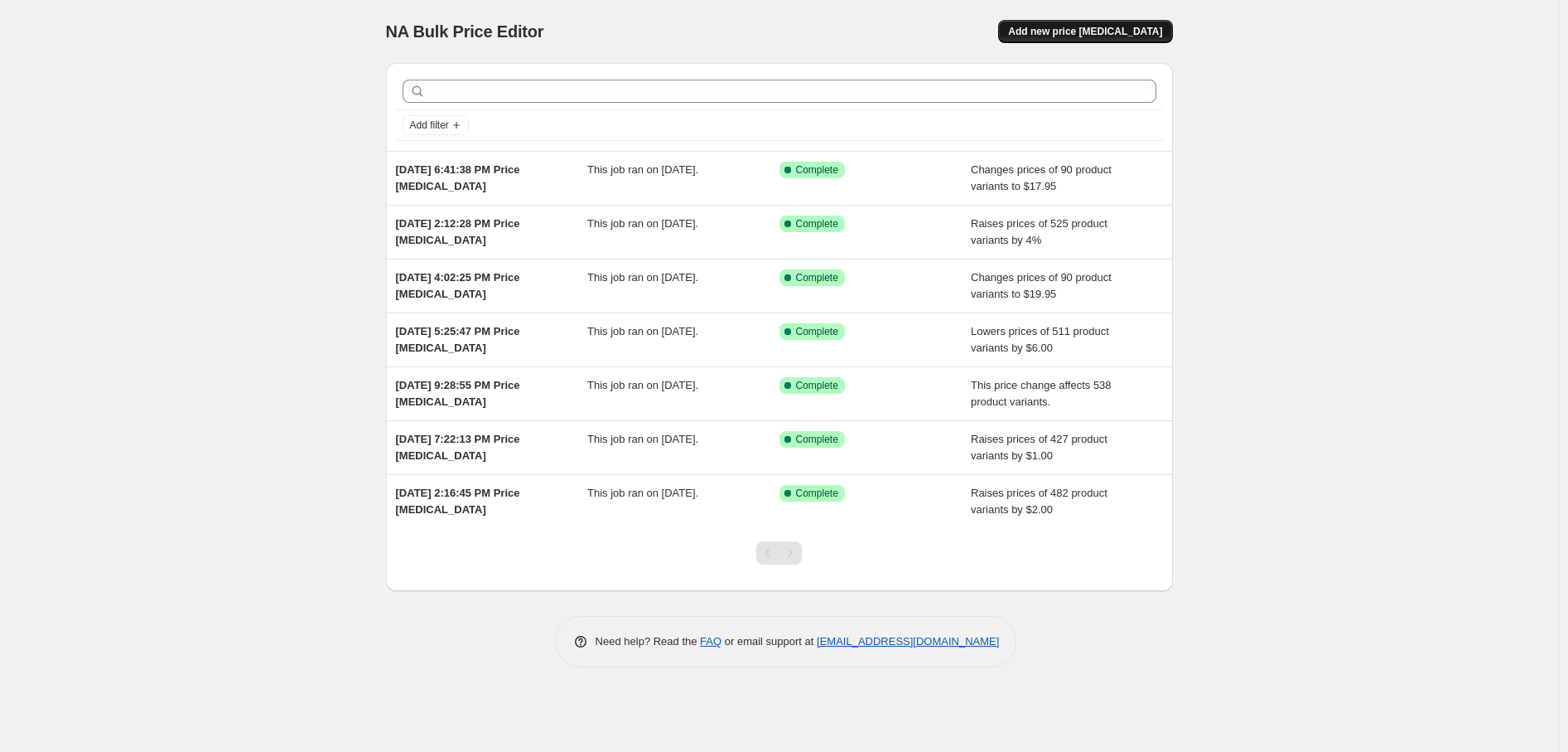
click at [1047, 20] on button "Add new price [MEDICAL_DATA]" at bounding box center [1085, 31] width 174 height 23
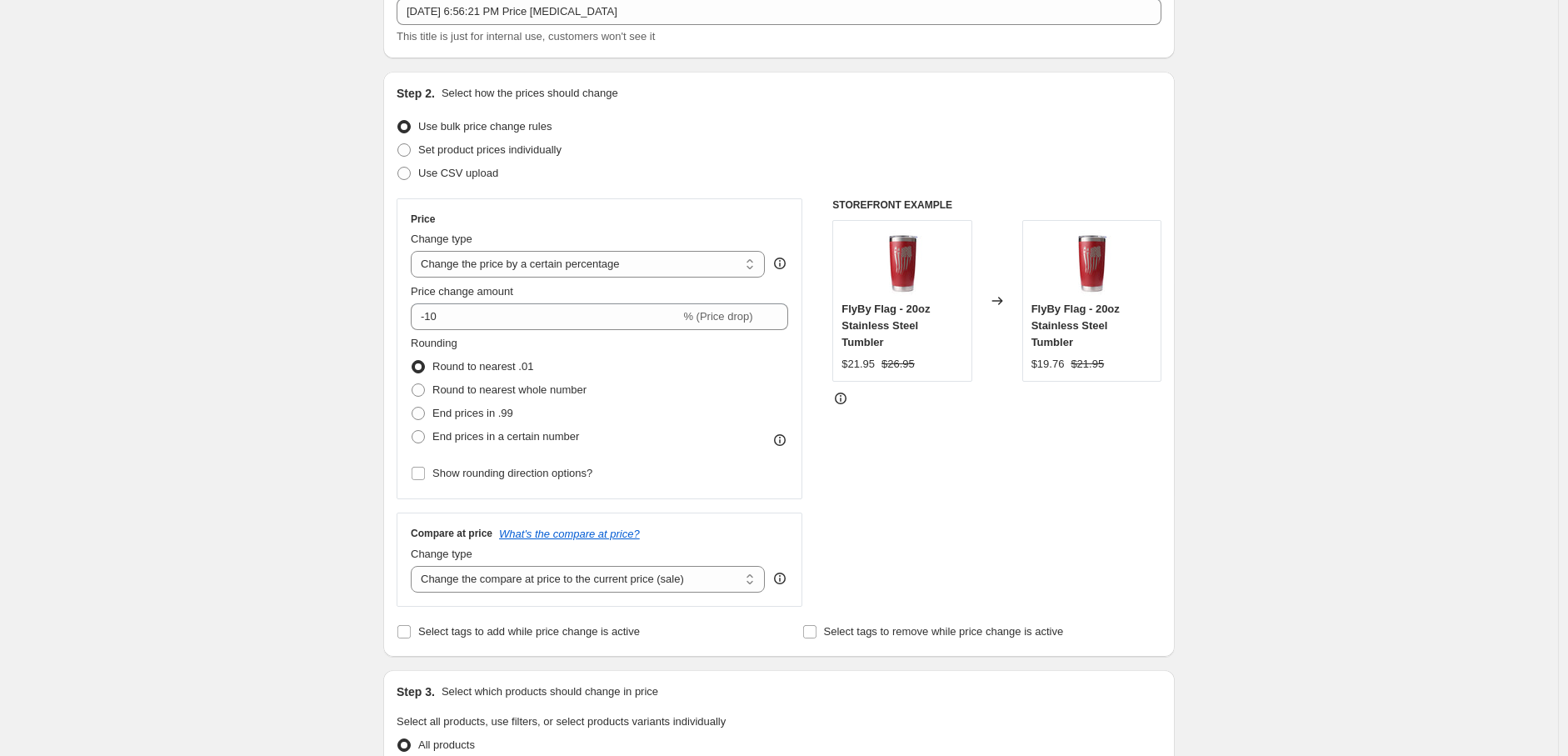
scroll to position [92, 0]
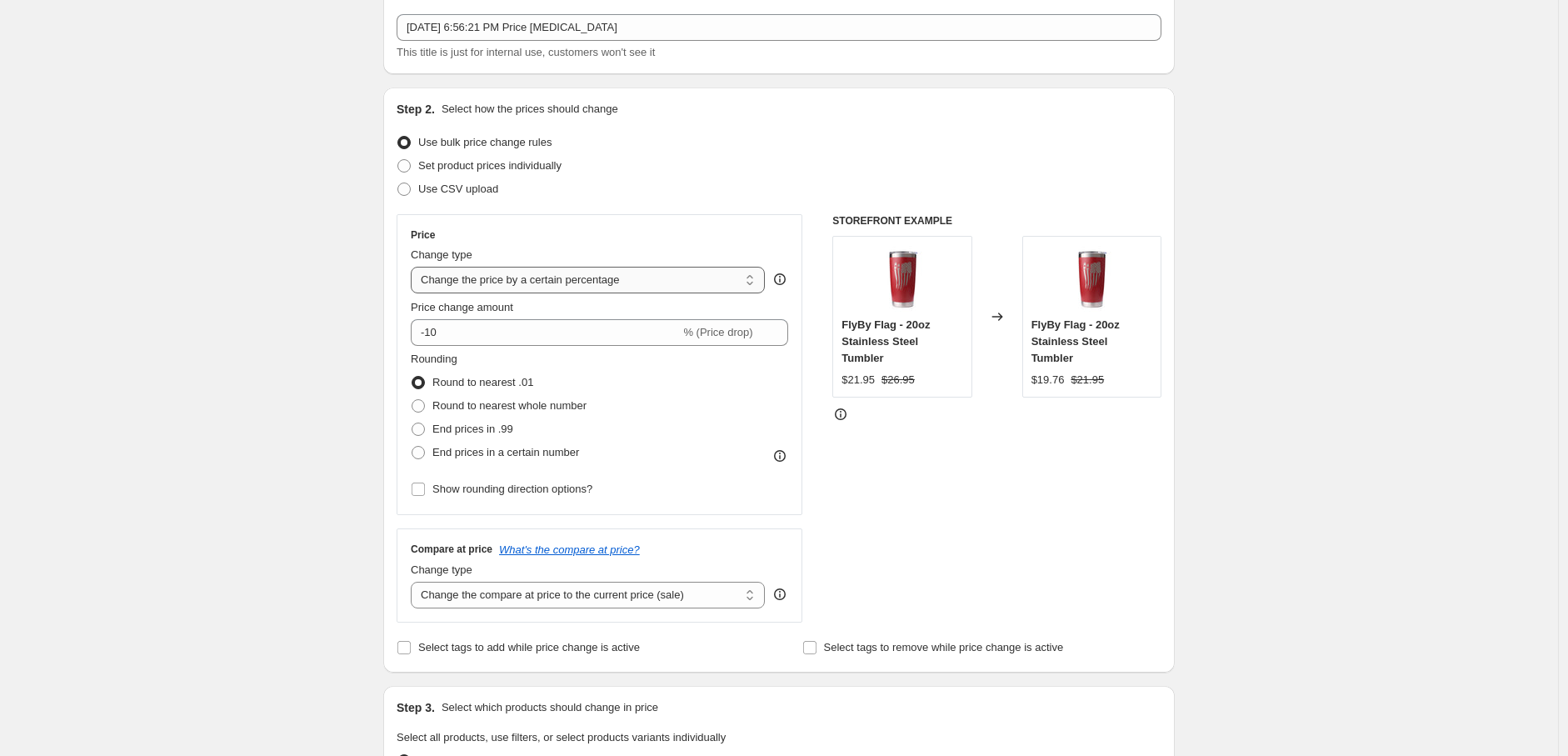
click at [518, 283] on select "Change the price to a certain amount Change the price by a certain amount Chang…" at bounding box center [588, 280] width 355 height 27
select select "to"
click at [415, 267] on select "Change the price to a certain amount Change the price by a certain amount Chang…" at bounding box center [588, 280] width 355 height 27
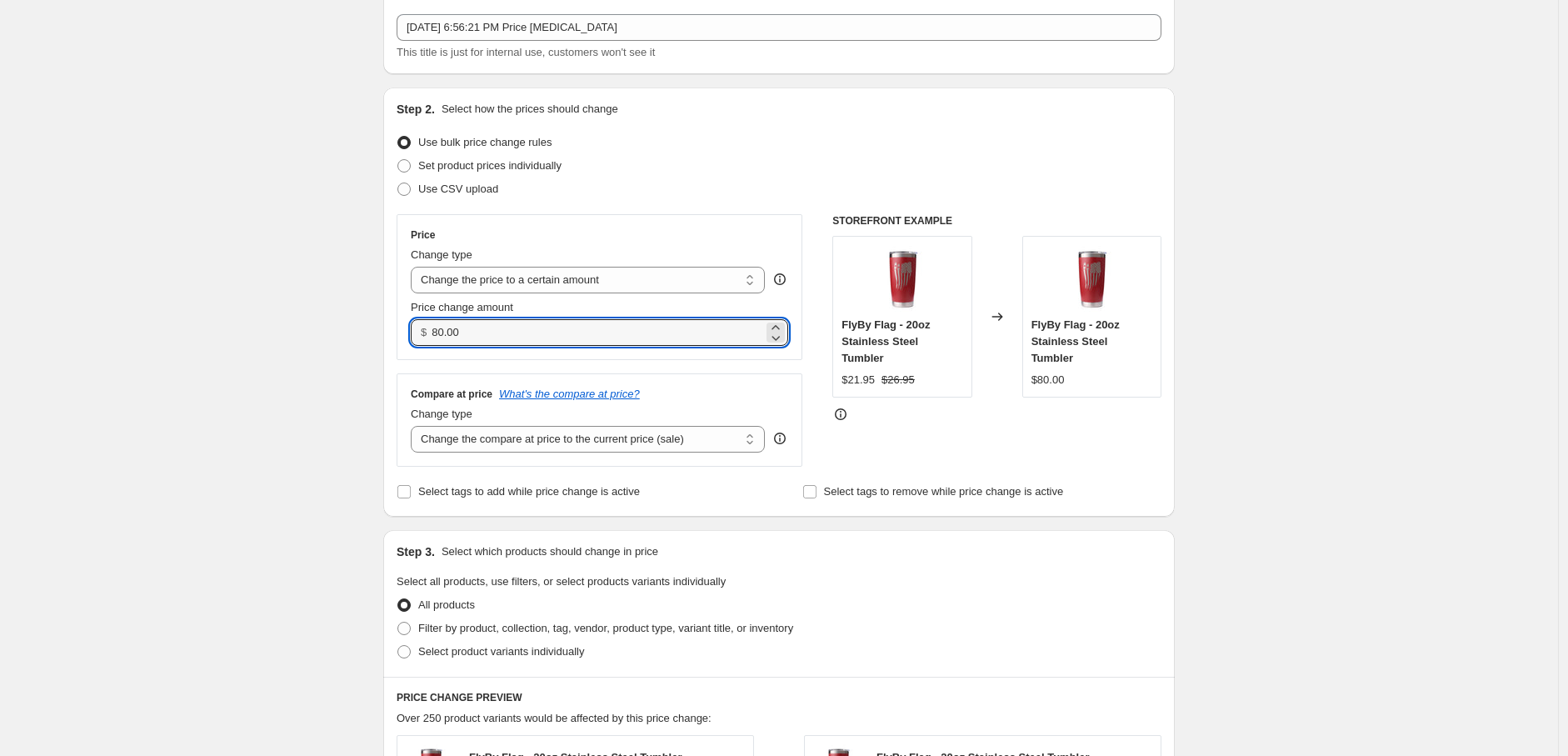
drag, startPoint x: 497, startPoint y: 335, endPoint x: 354, endPoint y: 334, distance: 143.0
click at [354, 334] on div "Create new price change job. This page is ready Create new price change job Dra…" at bounding box center [779, 673] width 1558 height 1531
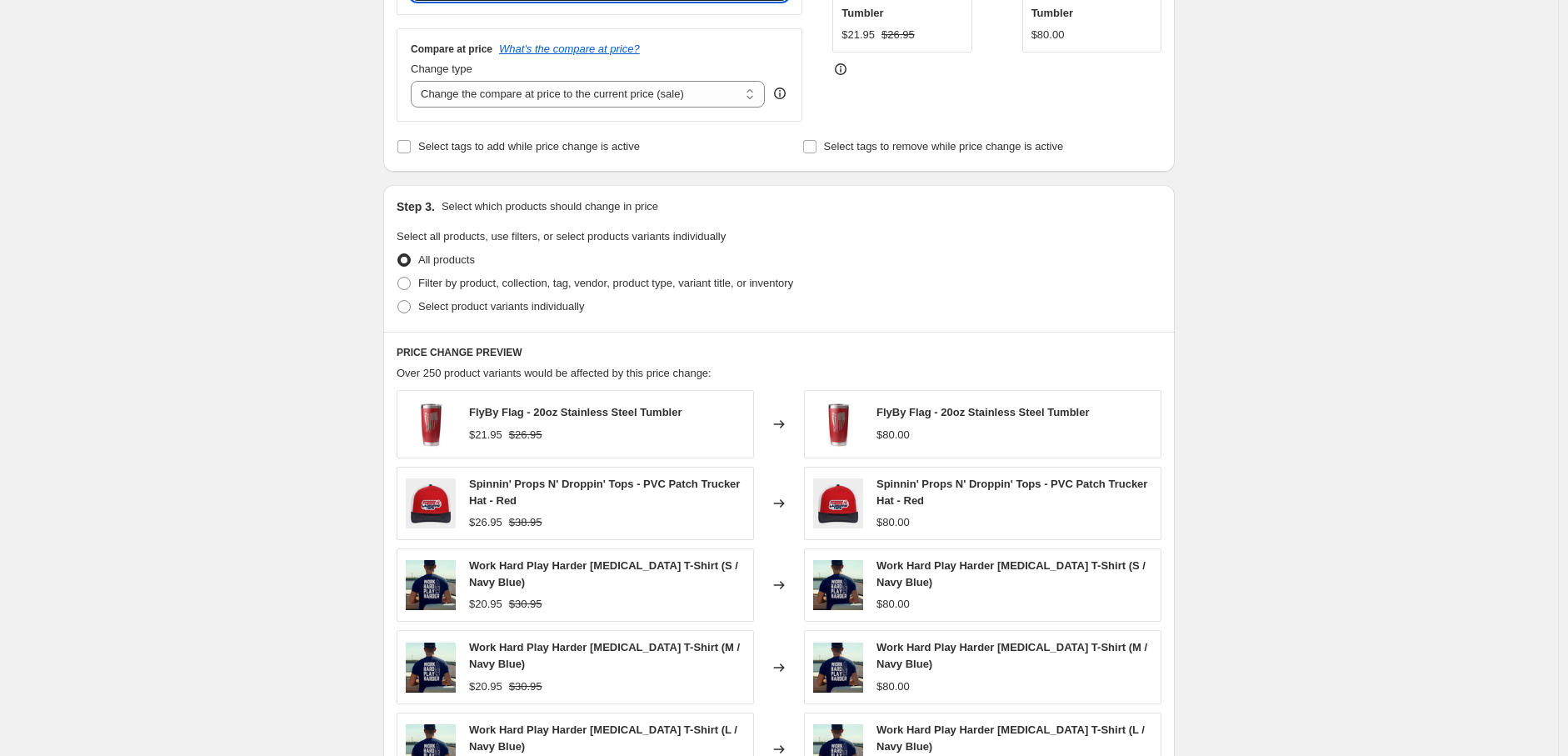
scroll to position [462, 0]
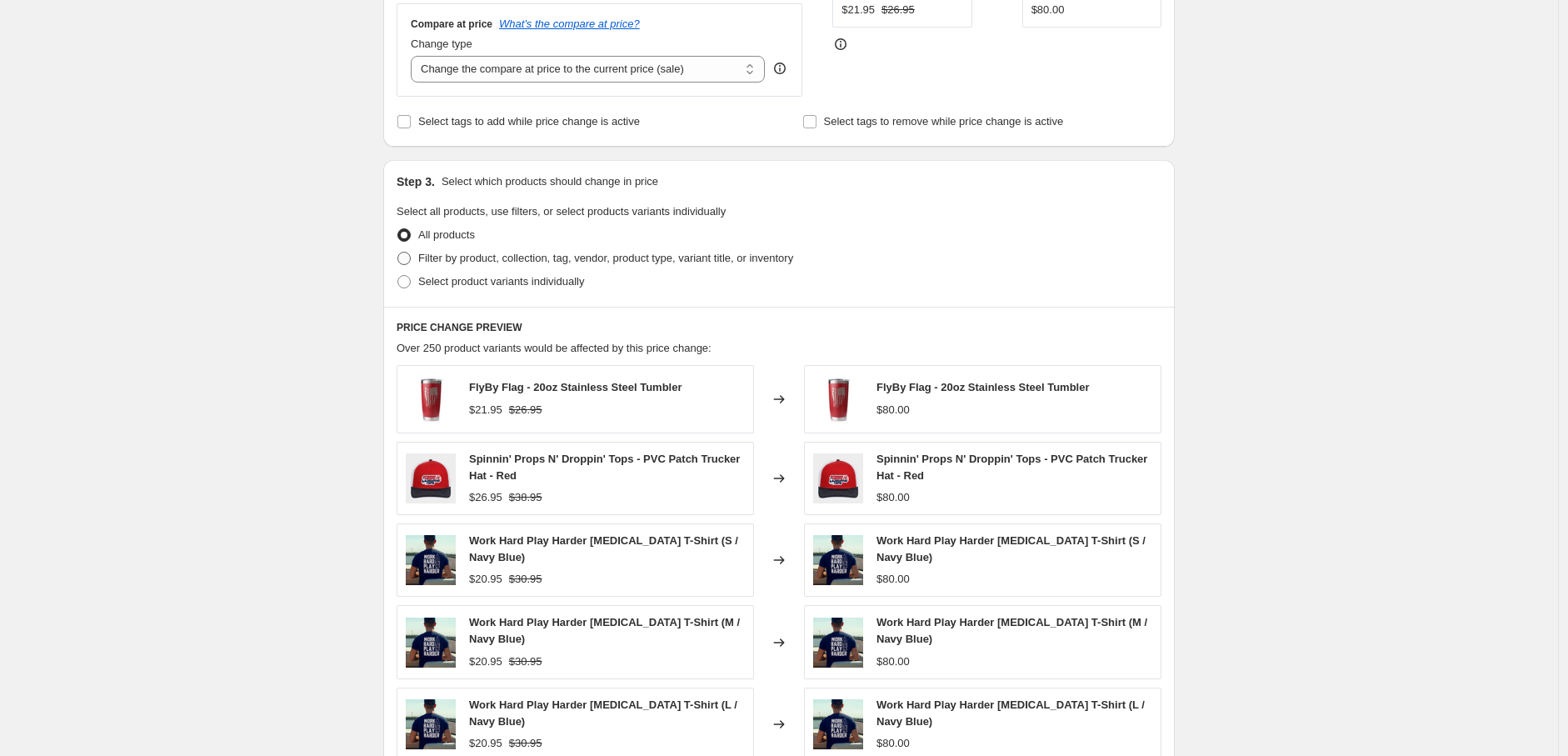
type input "19.95"
click at [411, 260] on span at bounding box center [403, 258] width 13 height 13
click at [398, 253] on input "Filter by product, collection, tag, vendor, product type, variant title, or inv…" at bounding box center [397, 252] width 1 height 1
radio input "true"
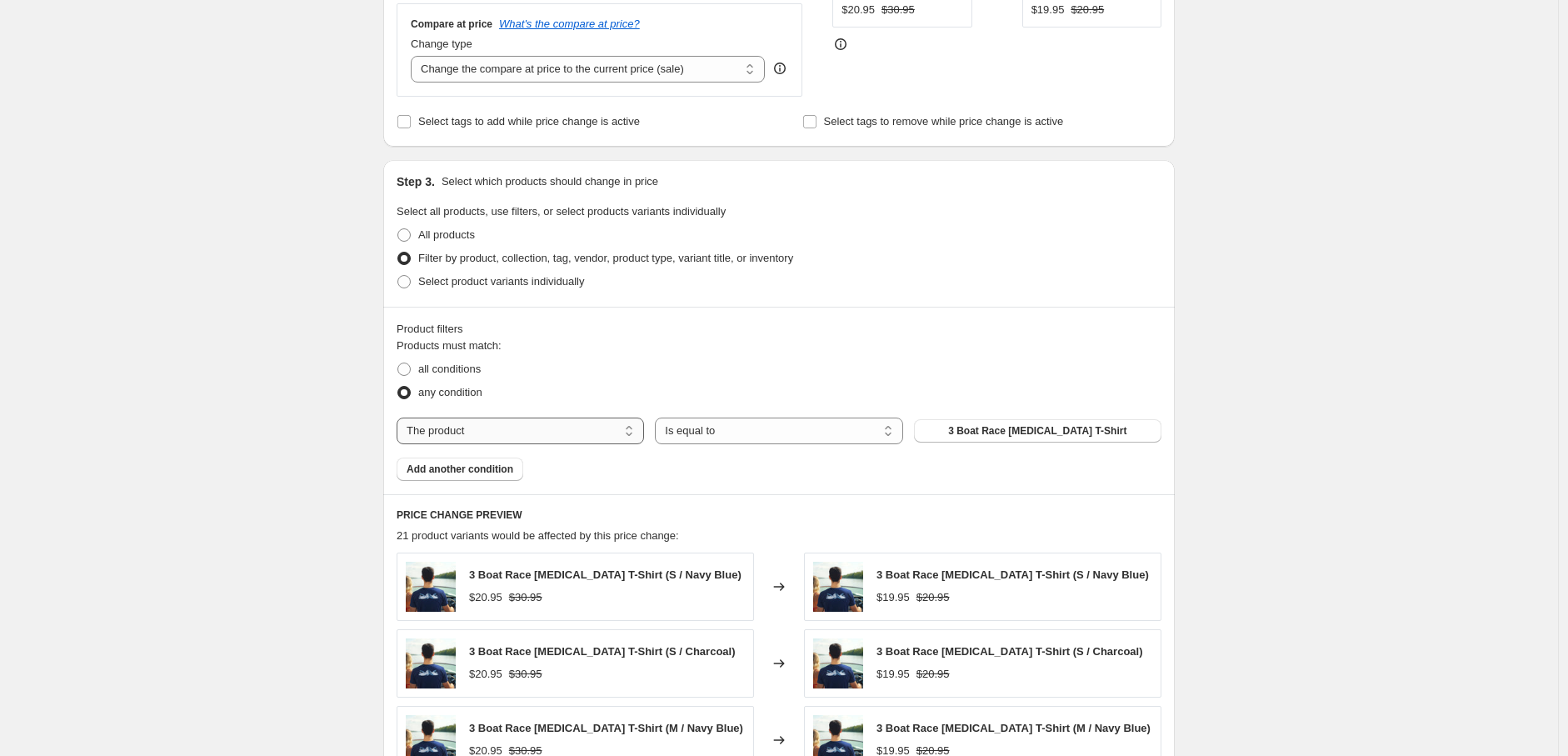
click at [622, 432] on select "The product The product's collection The product's tag The product's vendor The…" at bounding box center [520, 430] width 247 height 27
select select "collection"
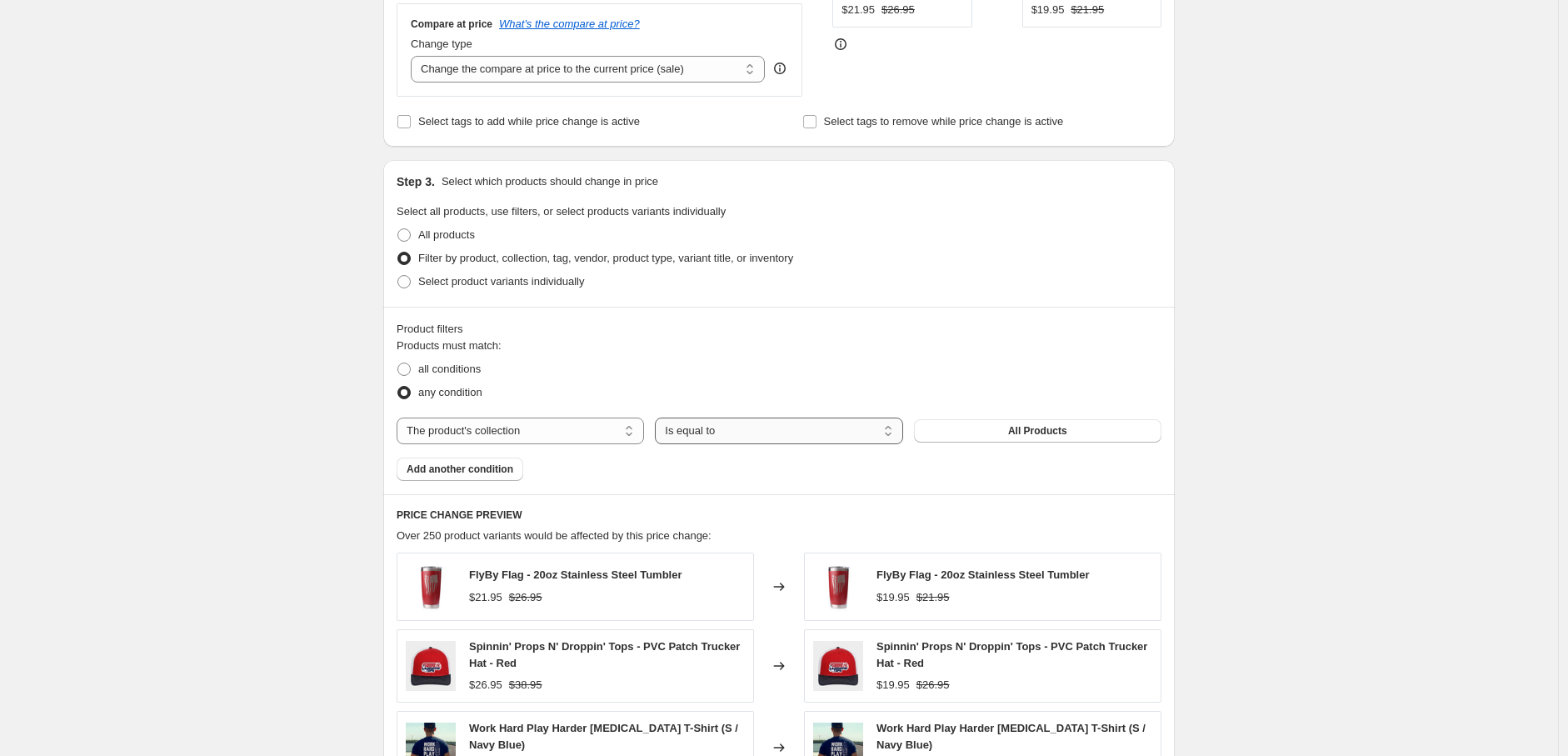
click at [729, 435] on select "Is equal to Is not equal to" at bounding box center [779, 430] width 247 height 27
click at [659, 418] on select "Is equal to Is not equal to" at bounding box center [779, 430] width 247 height 27
click at [973, 430] on button "All Products" at bounding box center [1037, 430] width 247 height 24
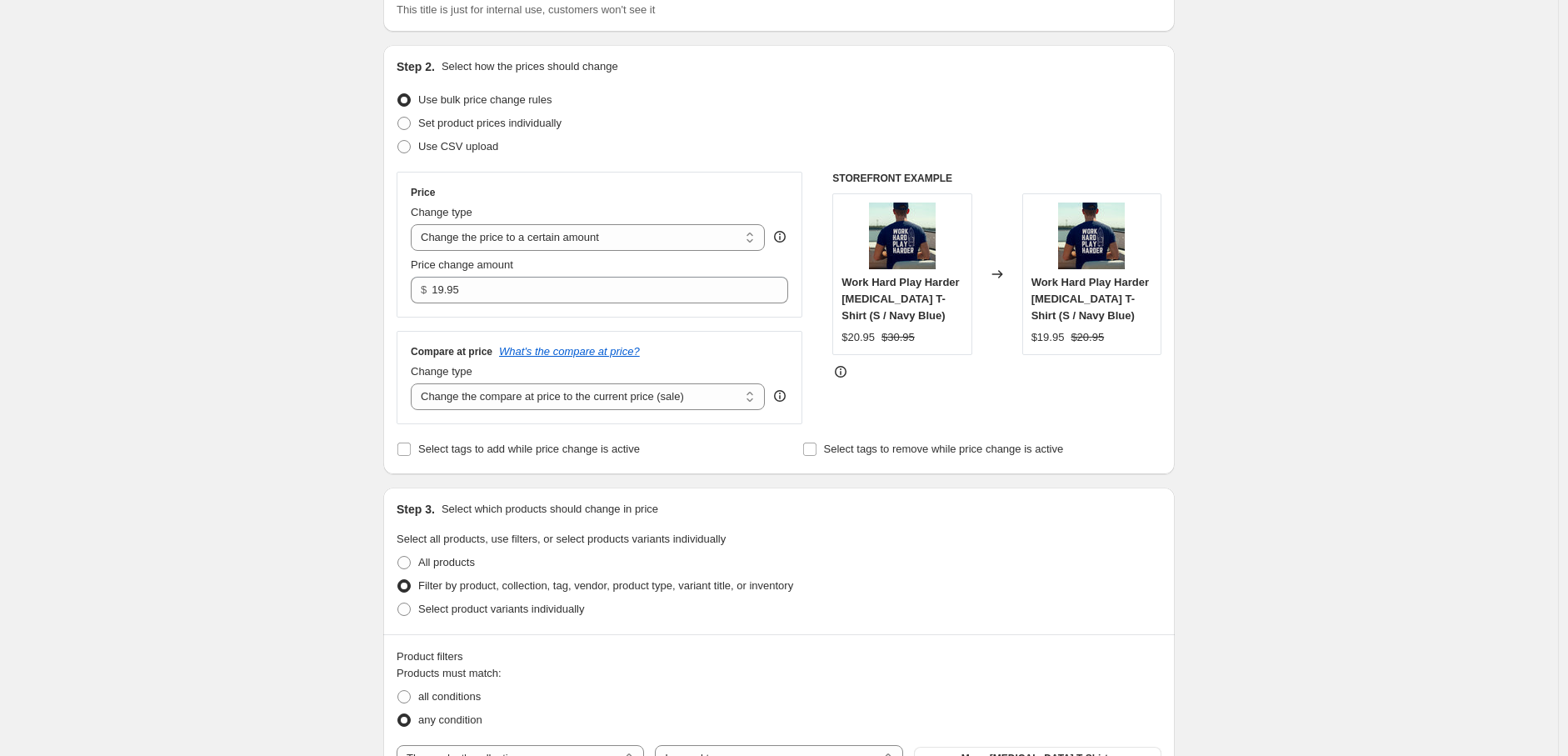
scroll to position [0, 0]
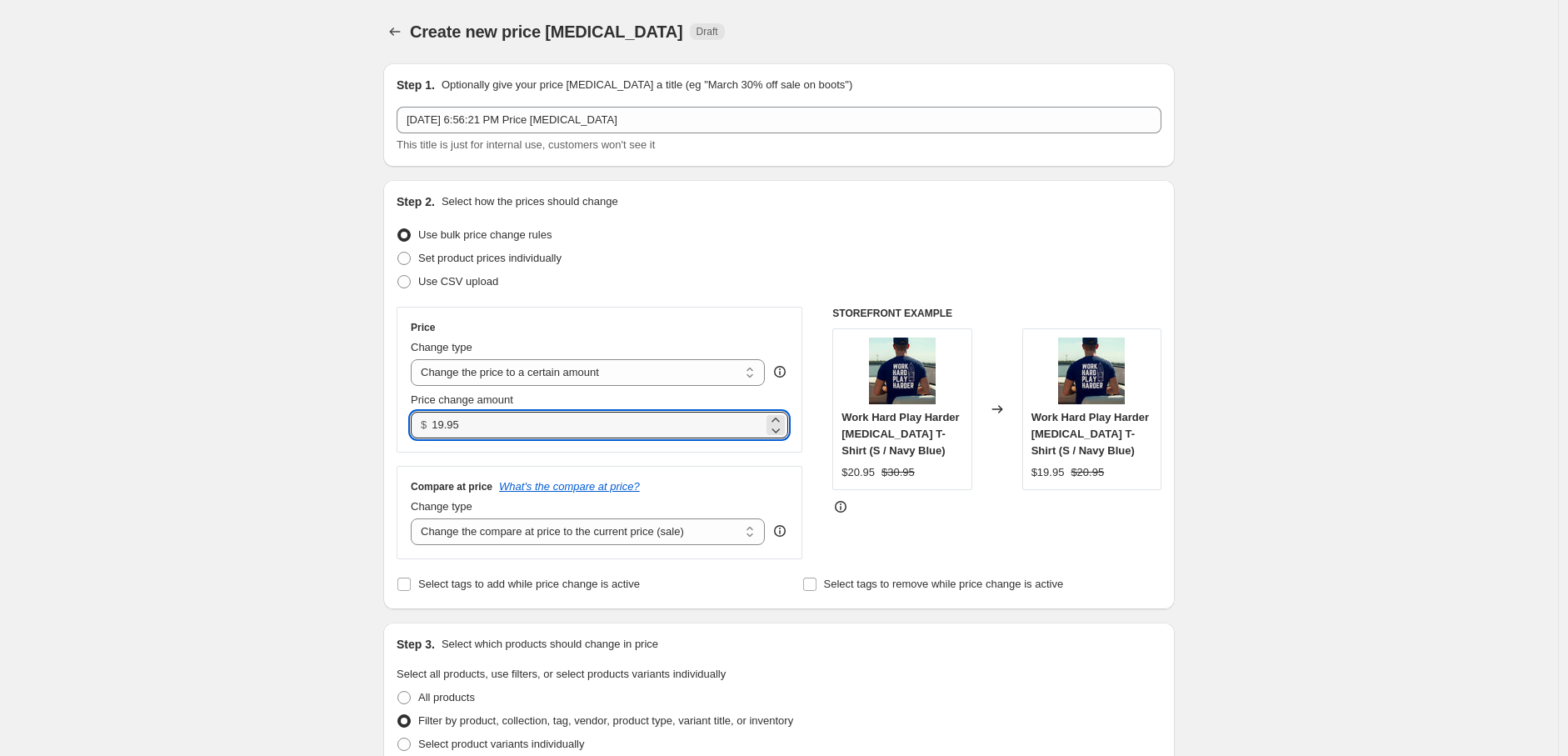
drag, startPoint x: 473, startPoint y: 425, endPoint x: 375, endPoint y: 426, distance: 98.0
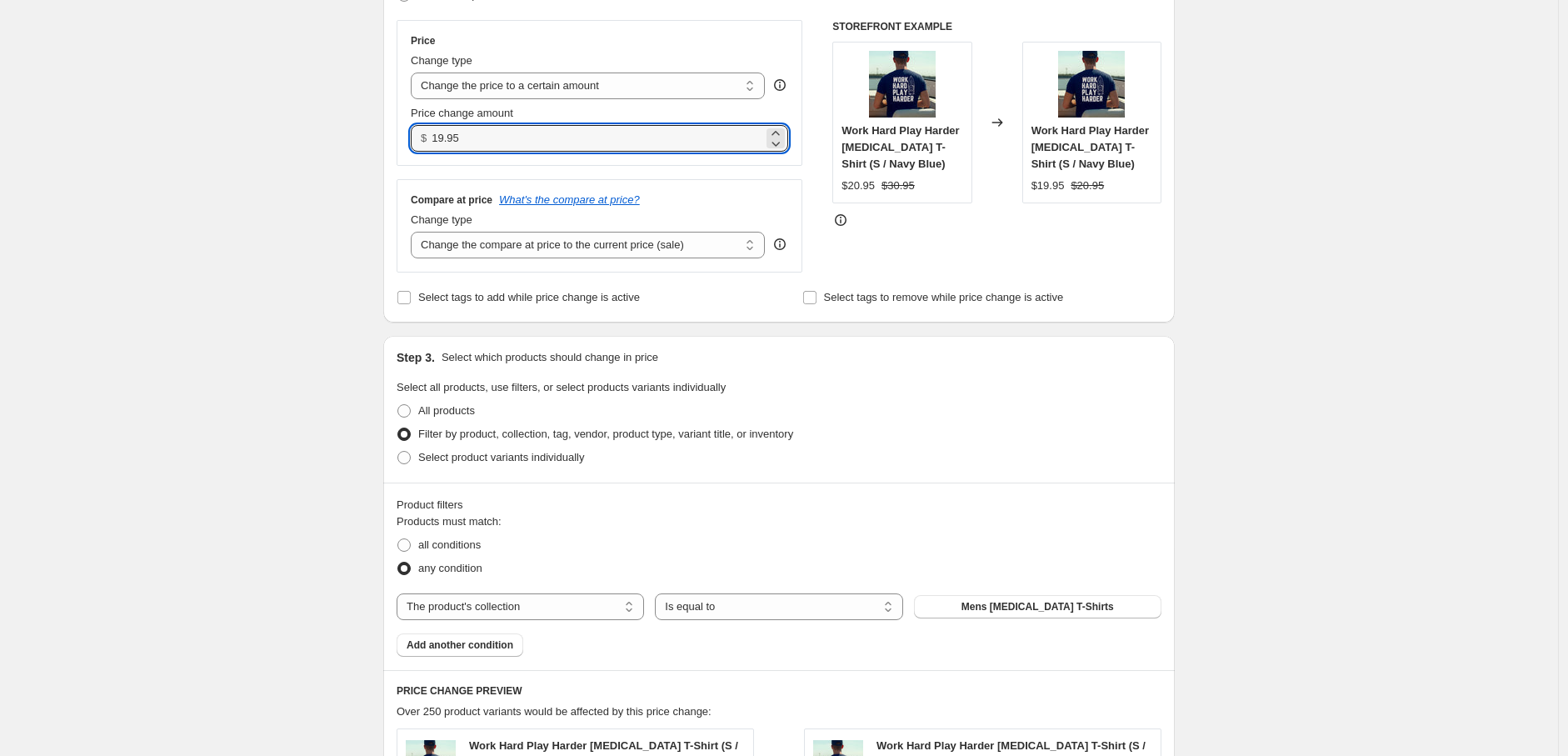
scroll to position [278, 0]
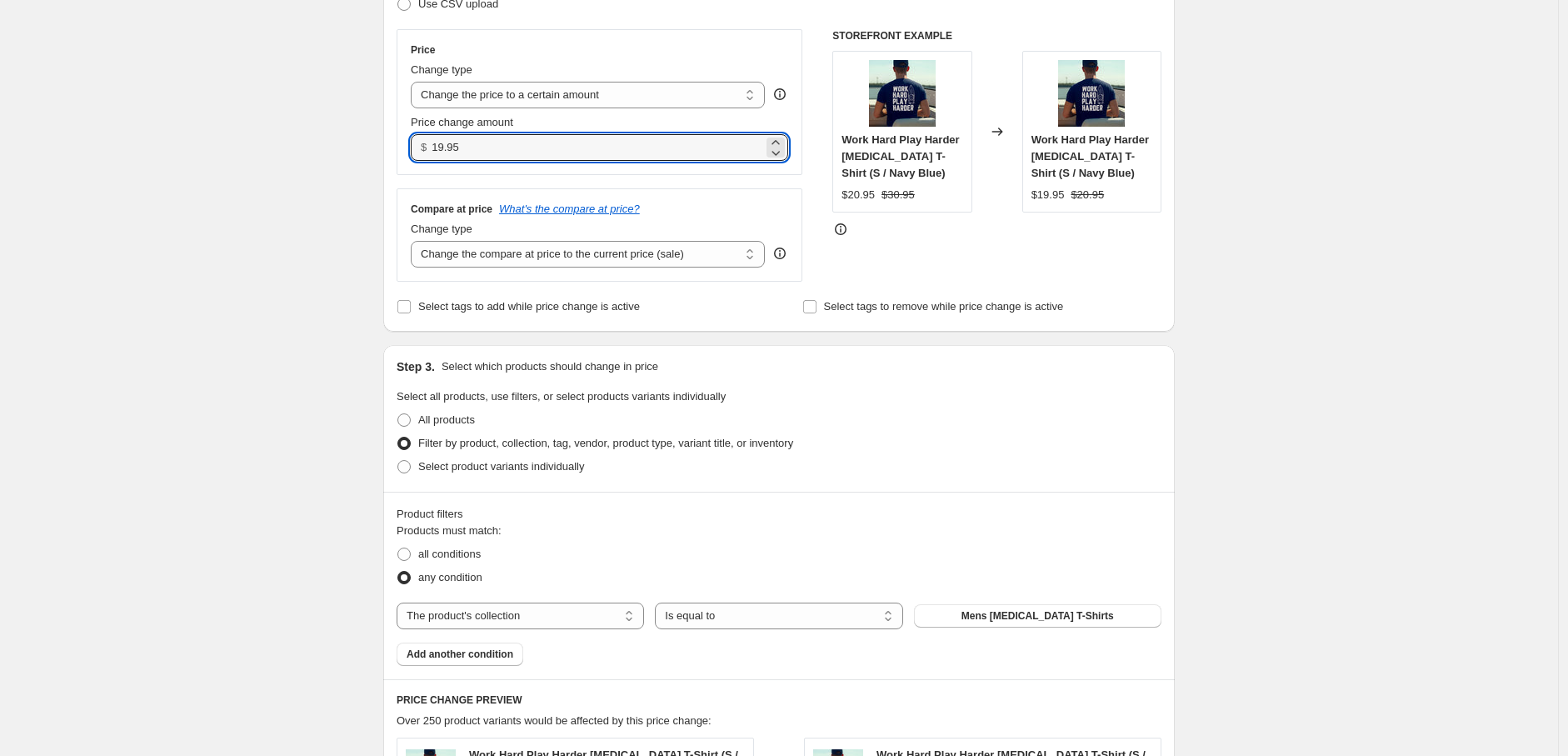
click at [522, 269] on div "Compare at price What's the compare at price? Change type Change the compare at…" at bounding box center [599, 234] width 406 height 93
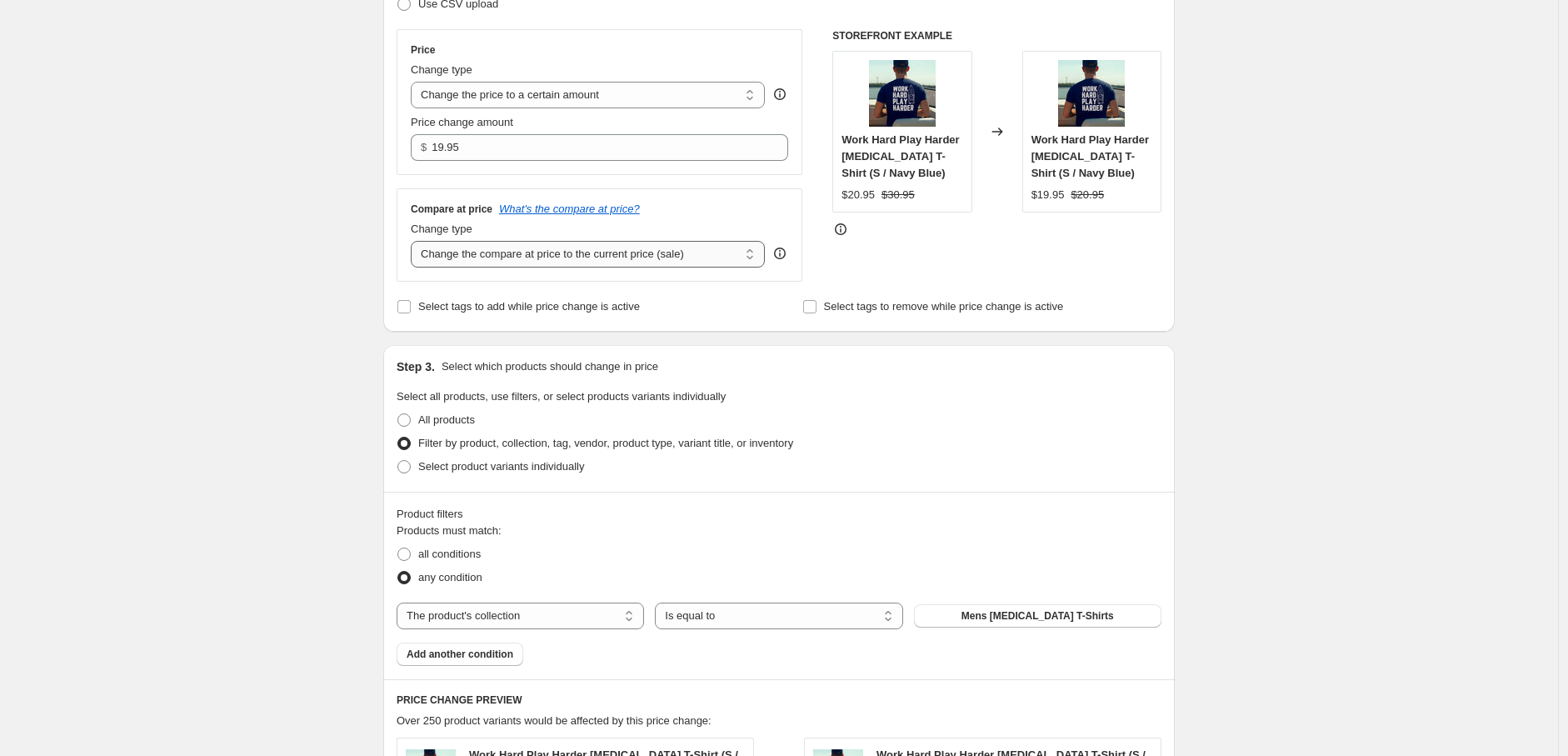
click at [529, 258] on select "Change the compare at price to the current price (sale) Change the compare at p…" at bounding box center [588, 253] width 355 height 27
select select "to"
click at [415, 241] on select "Change the compare at price to the current price (sale) Change the compare at p…" at bounding box center [588, 253] width 355 height 27
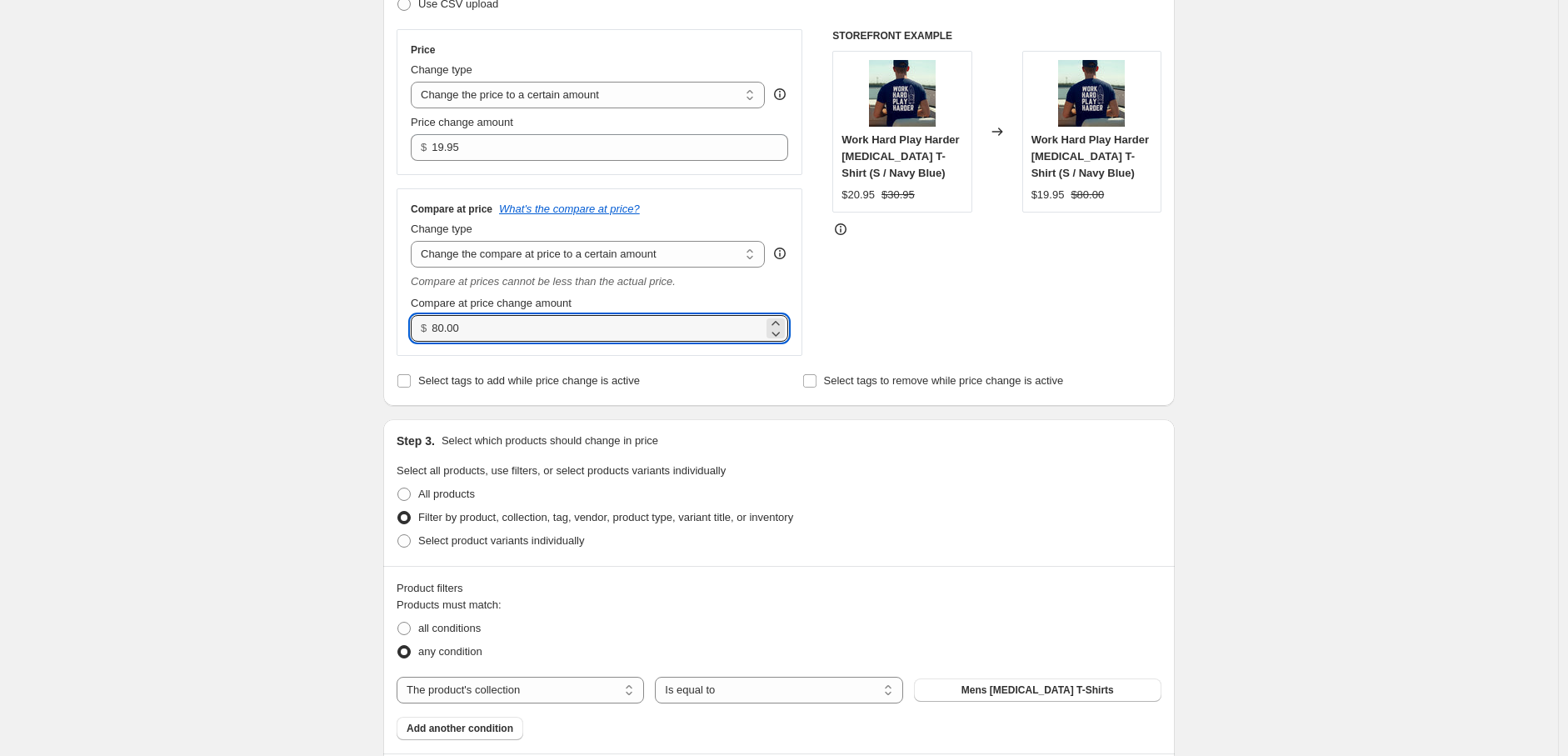
drag, startPoint x: 494, startPoint y: 332, endPoint x: 373, endPoint y: 335, distance: 121.0
click at [373, 335] on div "Create new price change job. This page is ready Create new price change job Dra…" at bounding box center [779, 621] width 832 height 1798
type input "34.95"
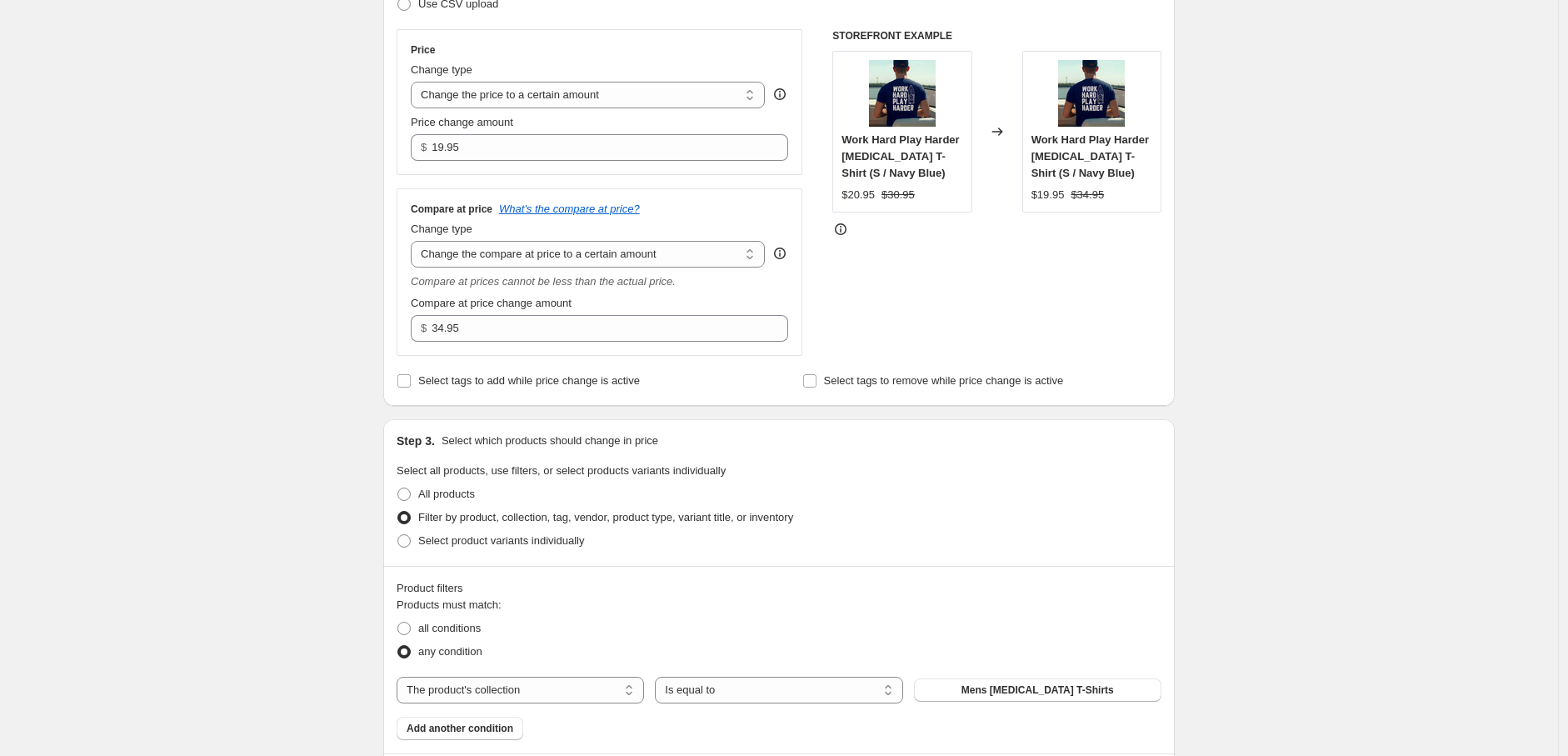
click at [1138, 326] on div "STOREFRONT EXAMPLE Work Hard Play Harder Boating T-Shirt (S / Navy Blue) $20.95…" at bounding box center [997, 192] width 329 height 327
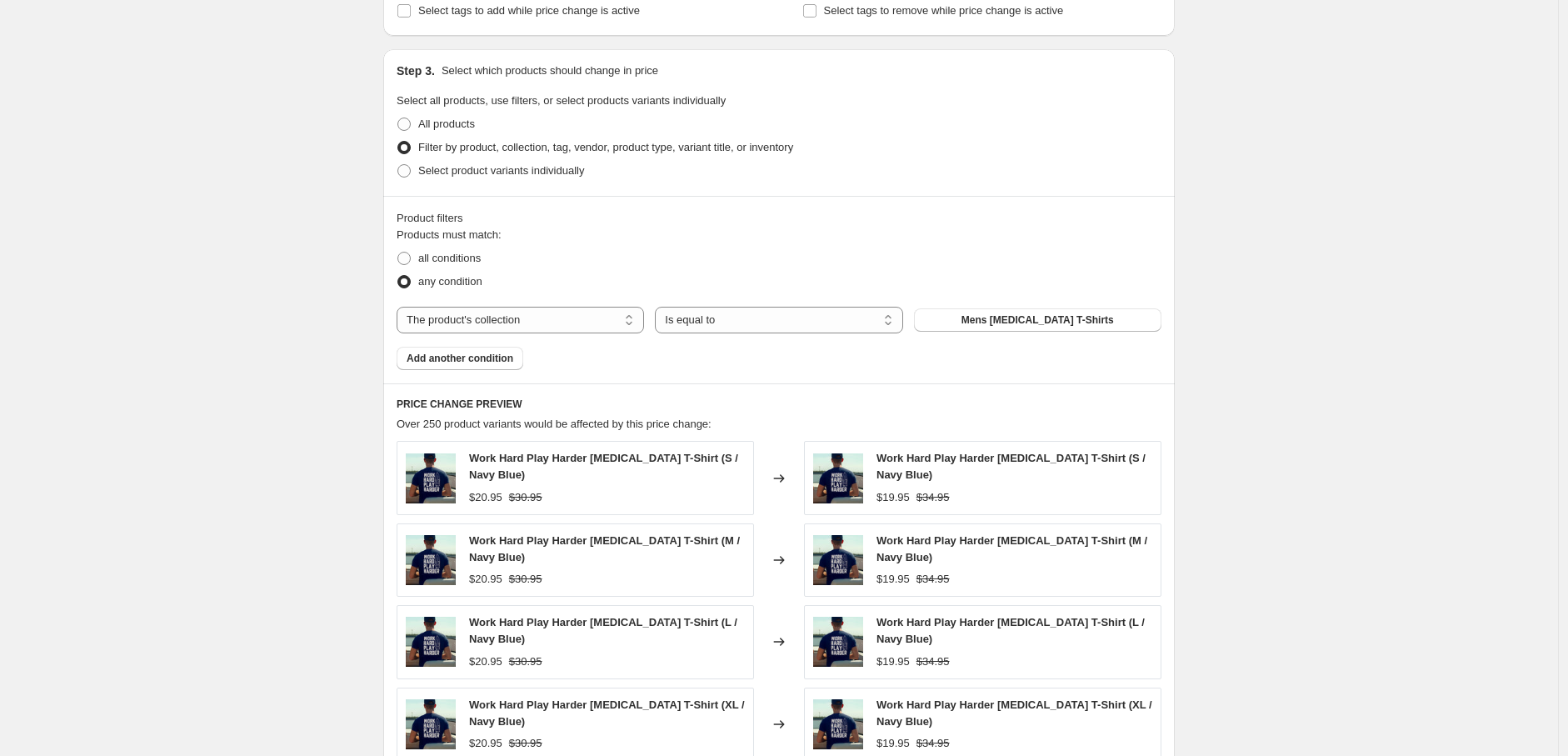
click at [1038, 420] on div "Over 250 product variants would be affected by this price change:" at bounding box center [779, 423] width 765 height 17
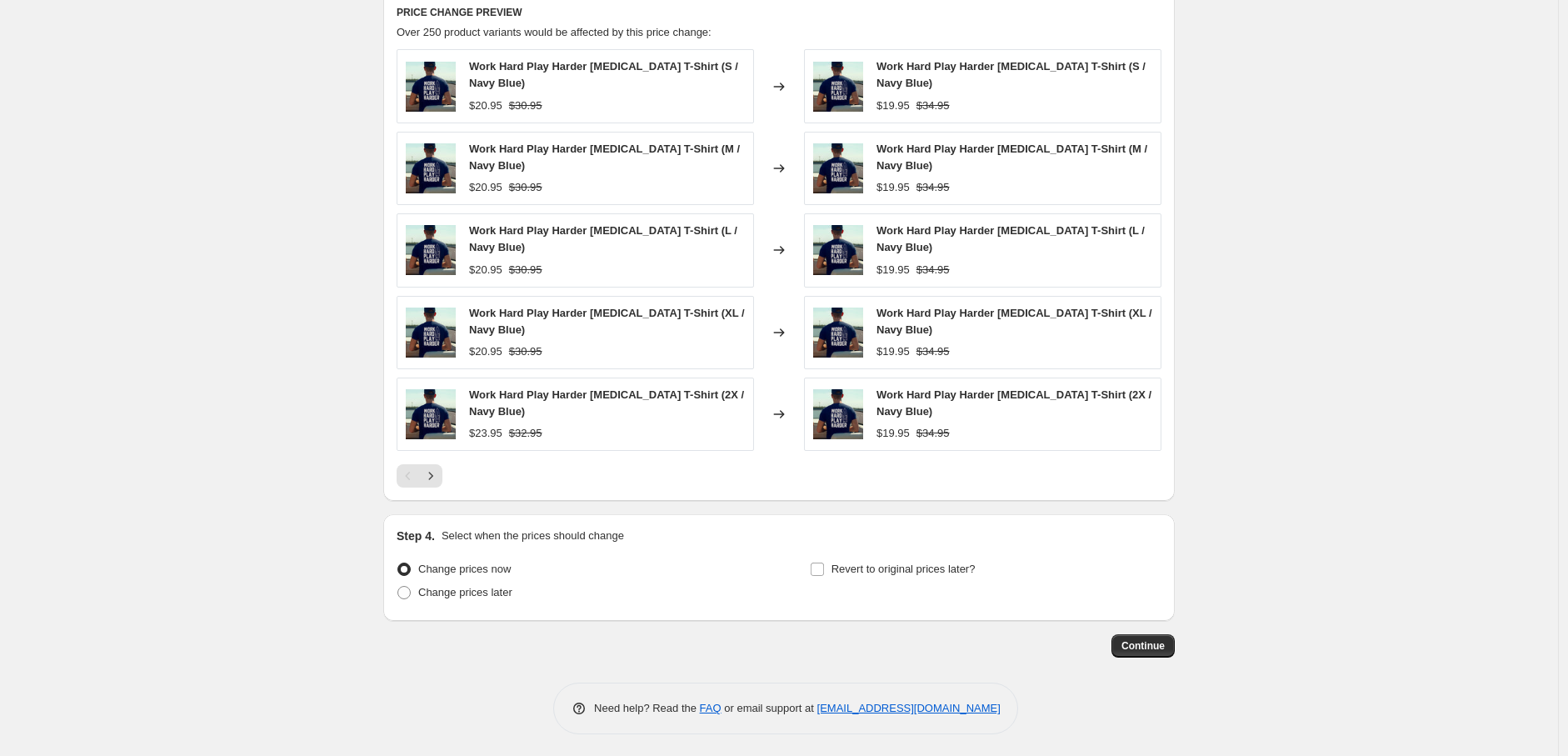
scroll to position [1044, 0]
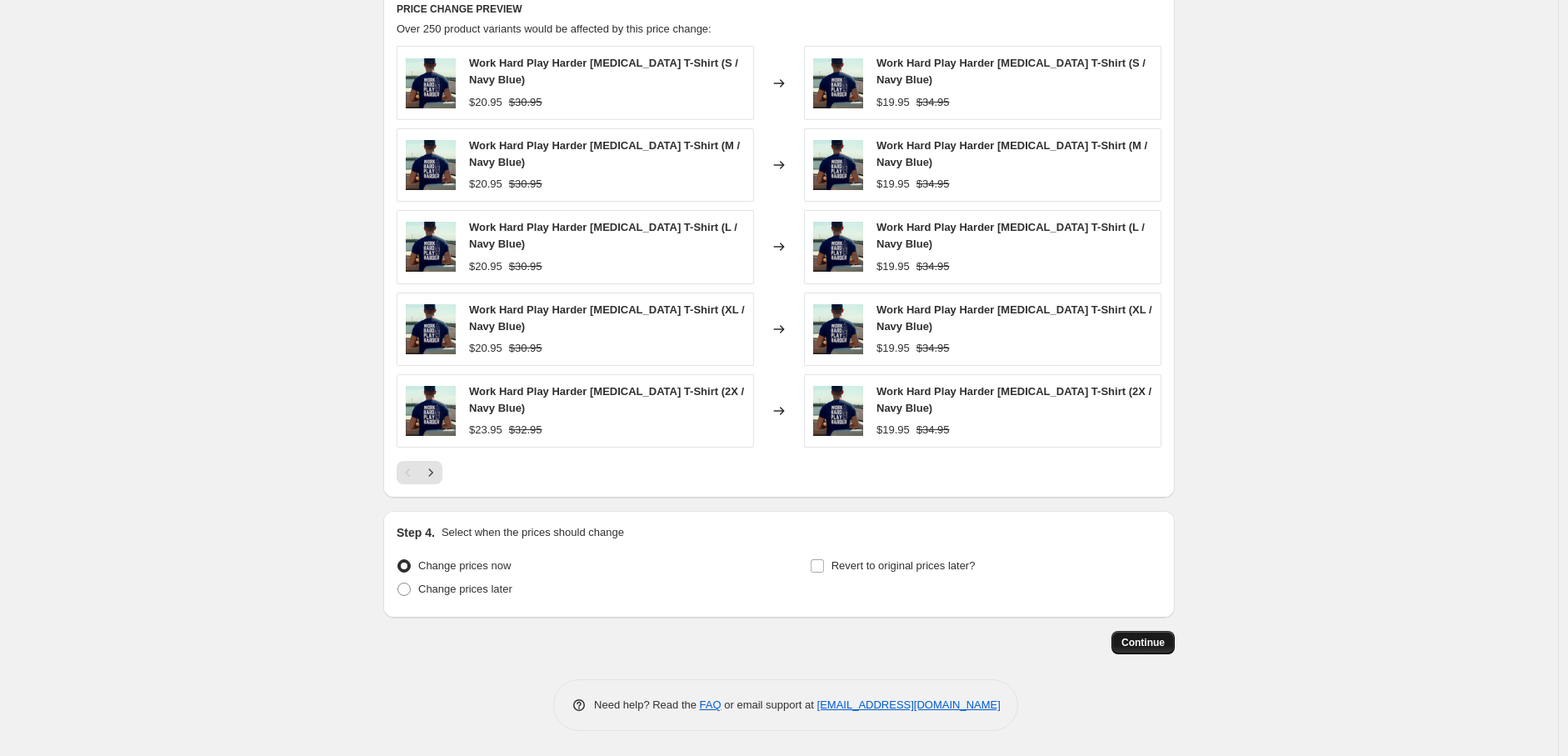
click at [1133, 642] on span "Continue" at bounding box center [1144, 642] width 44 height 13
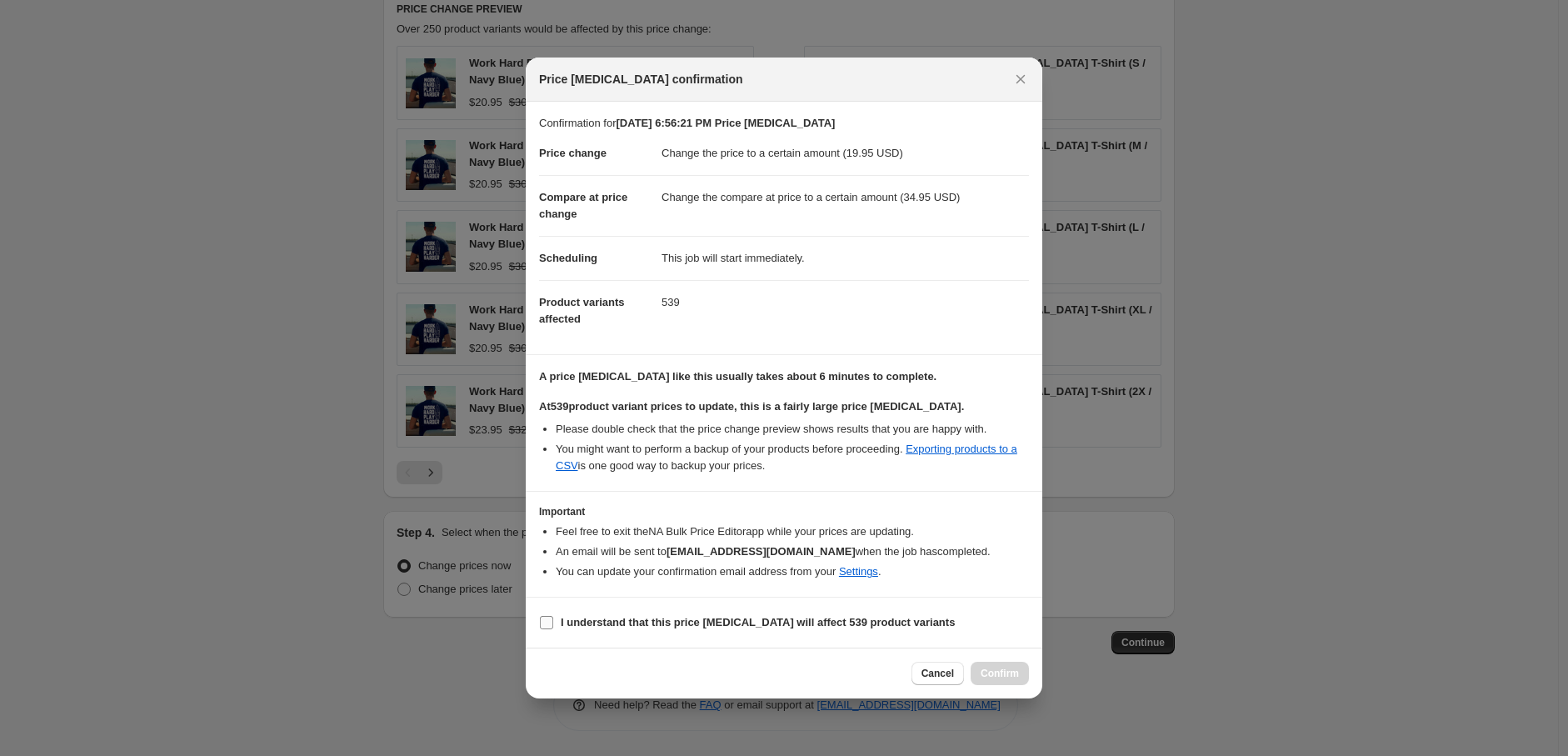
click at [551, 618] on input "I understand that this price change job will affect 539 product variants" at bounding box center [546, 622] width 13 height 13
checkbox input "true"
click at [994, 670] on span "Confirm" at bounding box center [1000, 672] width 38 height 13
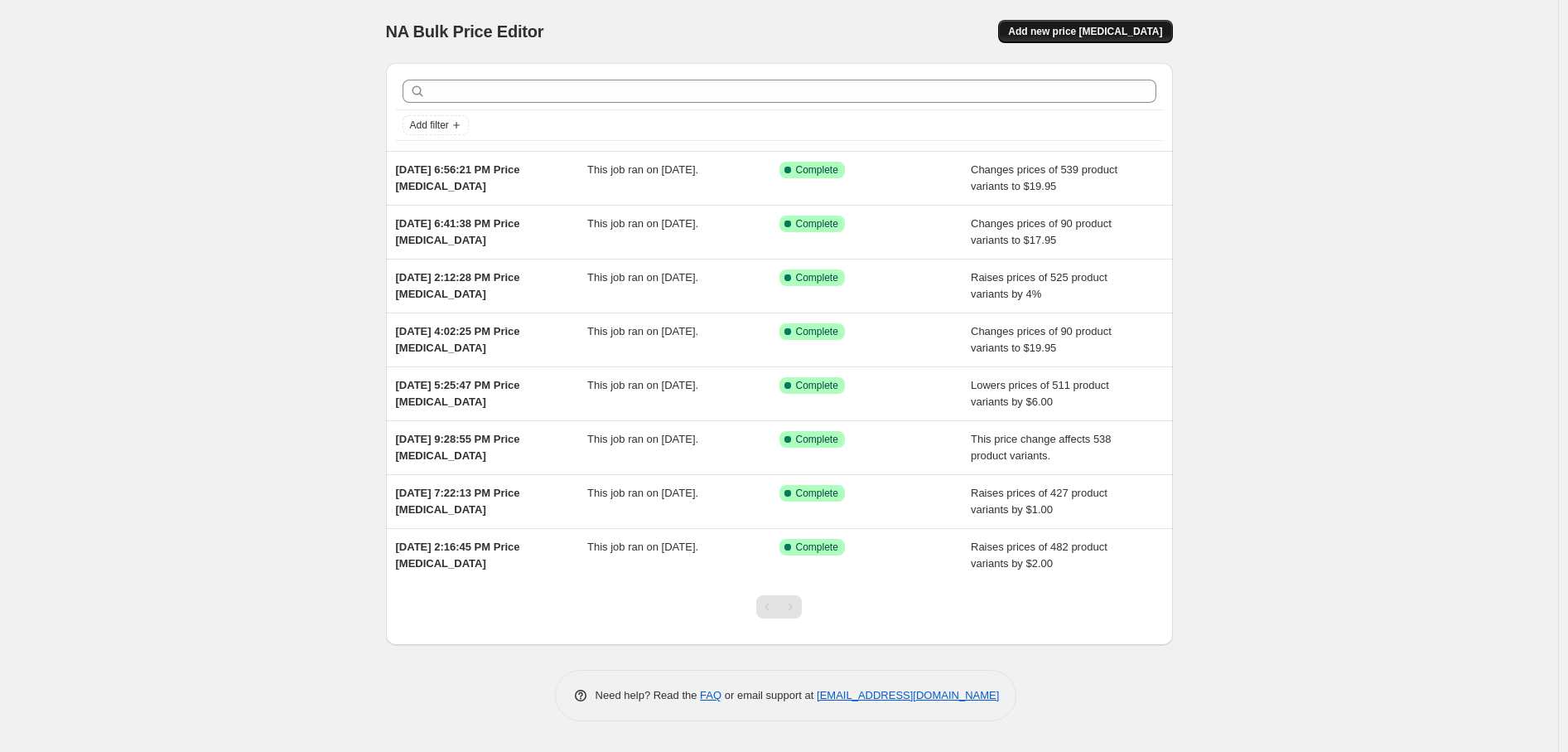
click at [1058, 31] on span "Add new price [MEDICAL_DATA]" at bounding box center [1085, 31] width 154 height 13
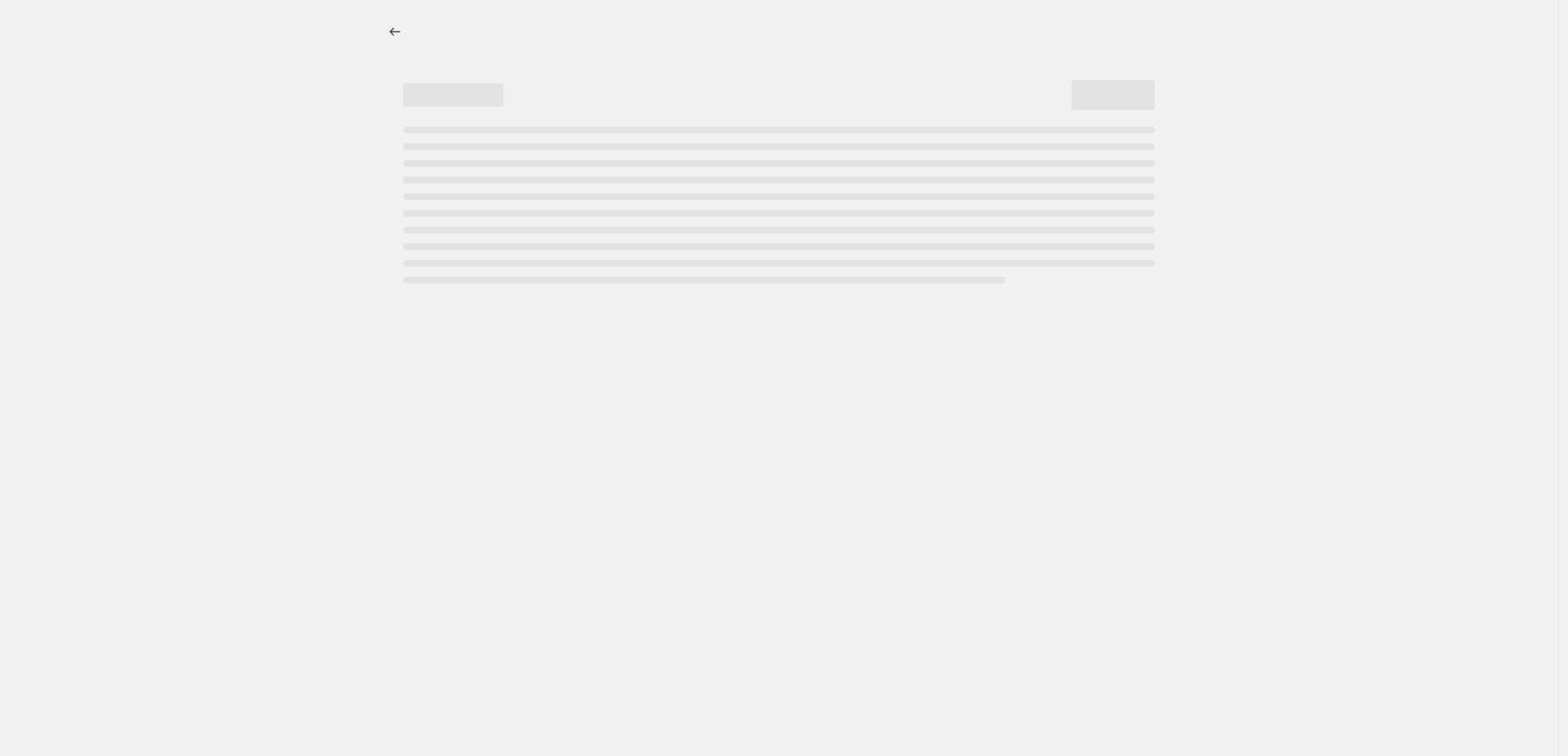
select select "percentage"
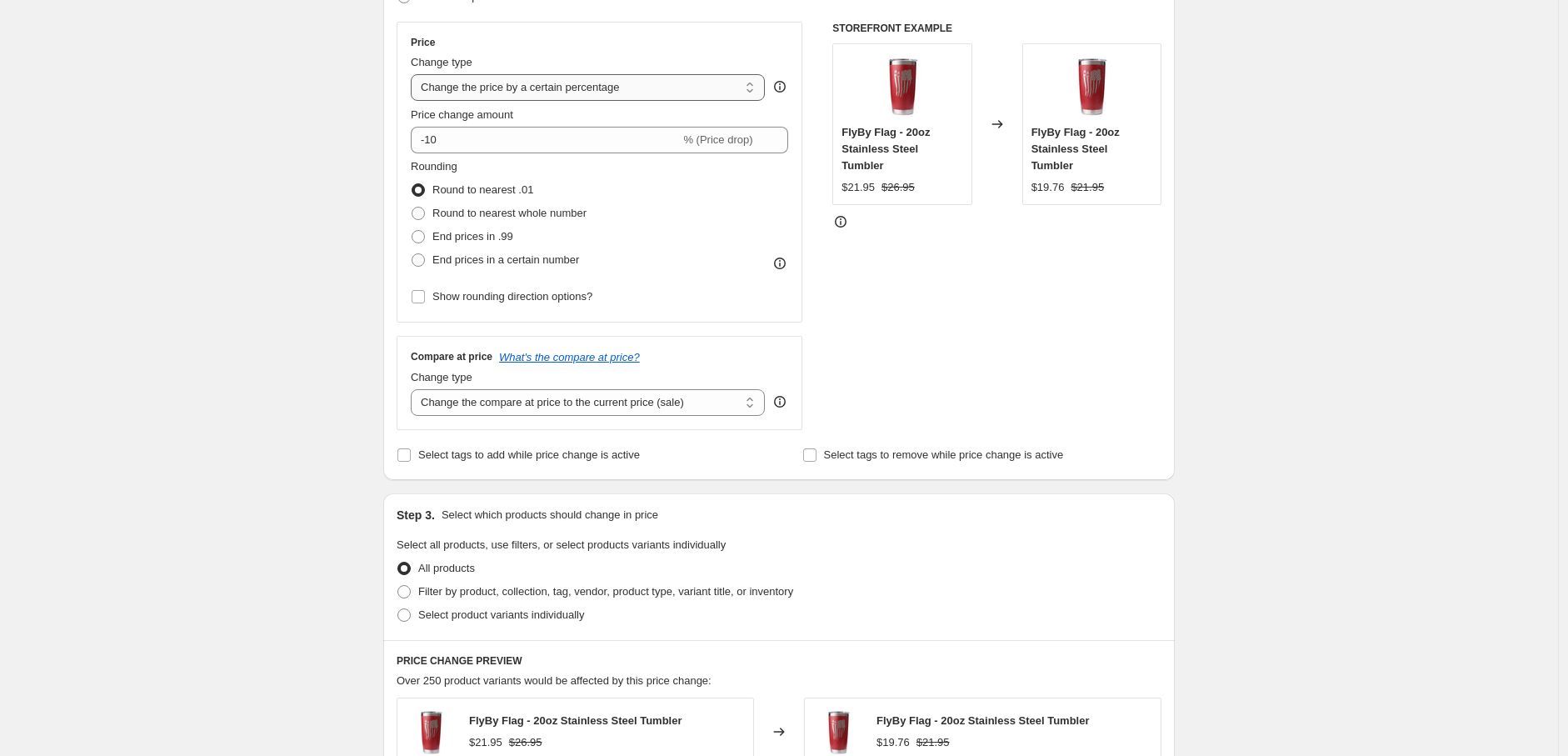
scroll to position [470, 0]
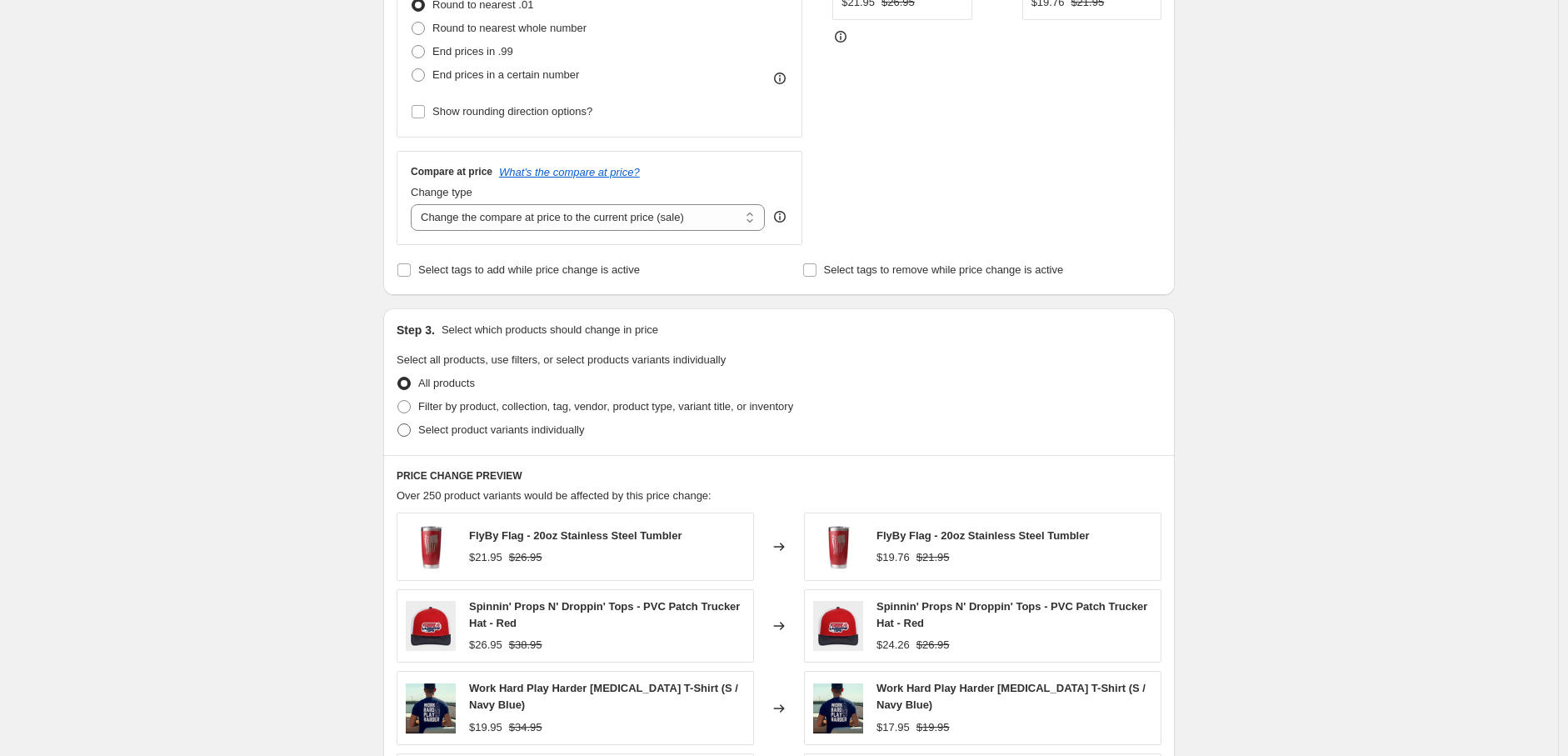
click at [405, 429] on span at bounding box center [403, 429] width 13 height 13
click at [398, 424] on input "Select product variants individually" at bounding box center [397, 423] width 1 height 1
radio input "true"
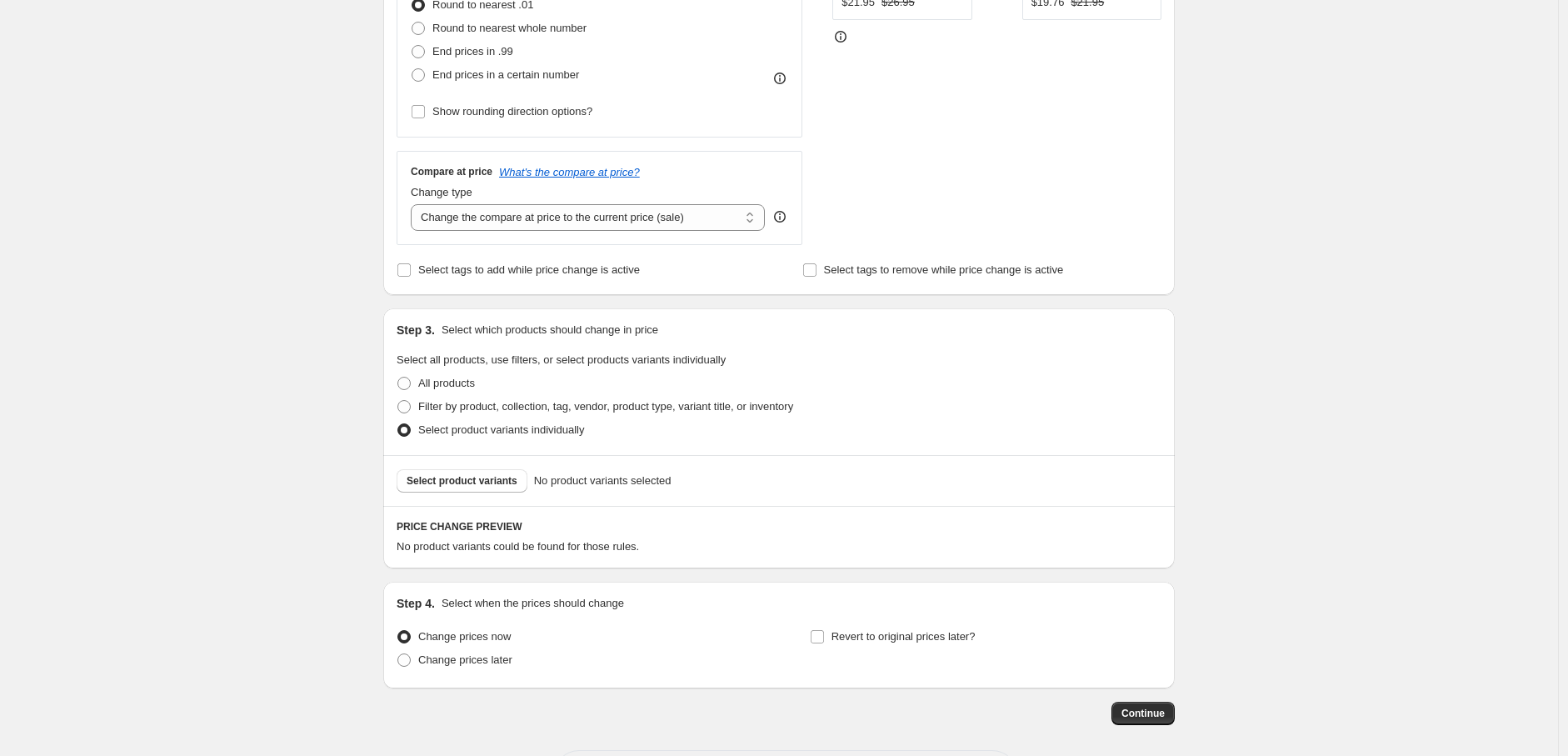
scroll to position [542, 0]
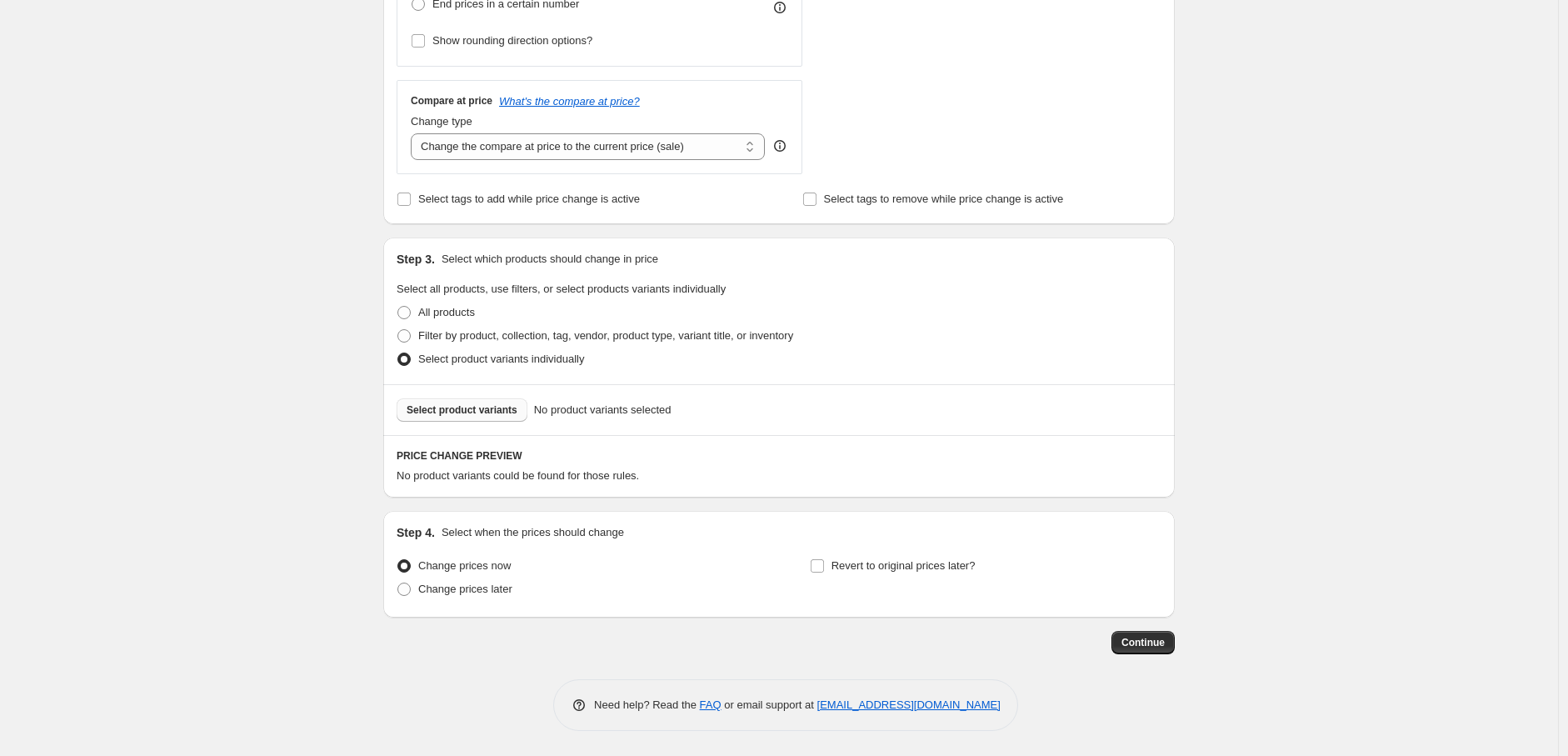
click at [504, 408] on span "Select product variants" at bounding box center [462, 409] width 111 height 13
